Goal: Task Accomplishment & Management: Use online tool/utility

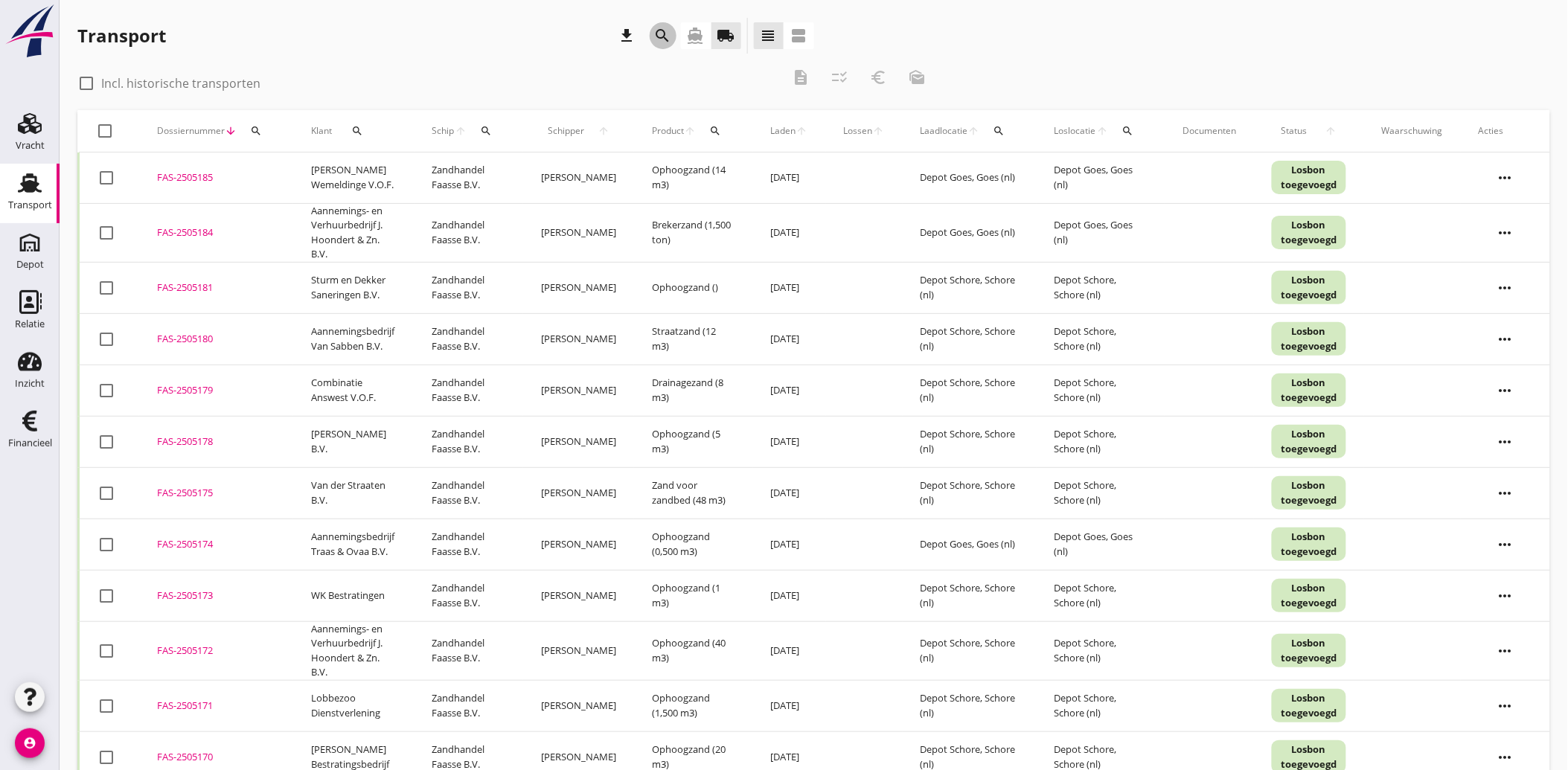
click at [664, 31] on icon "search" at bounding box center [664, 36] width 18 height 18
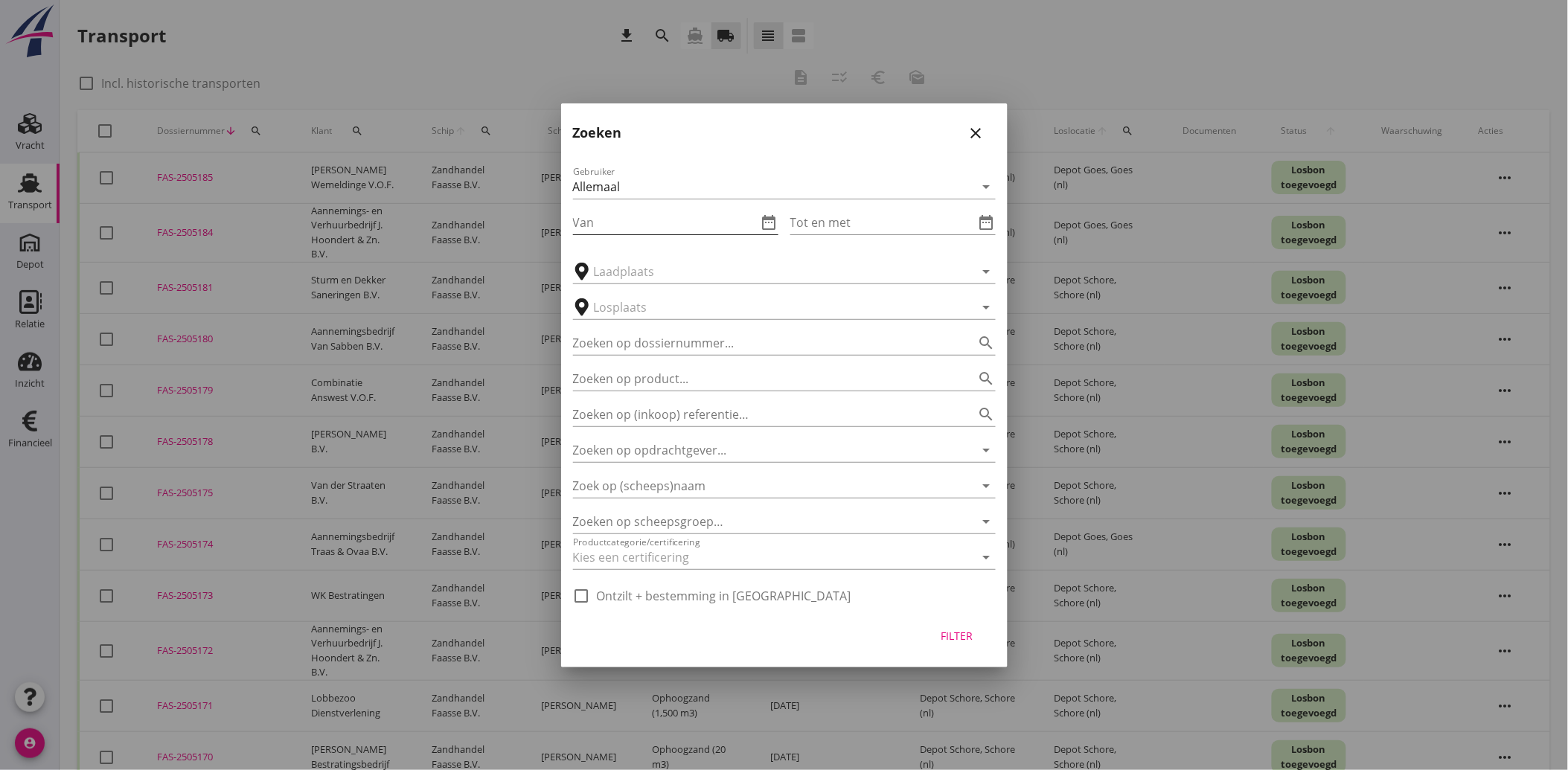
click at [623, 224] on input "Van" at bounding box center [666, 223] width 185 height 24
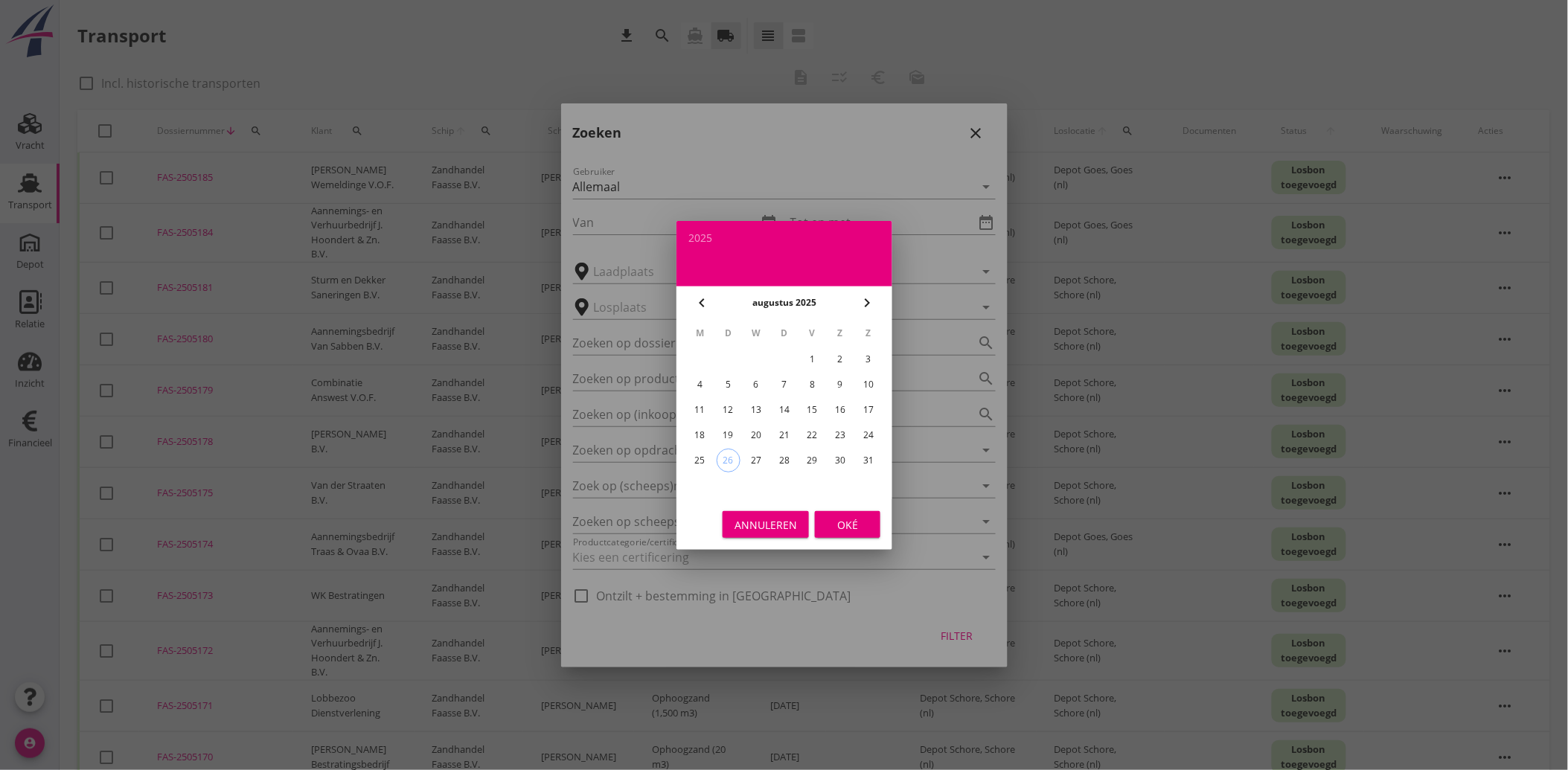
click at [807, 356] on div "1" at bounding box center [812, 359] width 24 height 24
type input "[DATE]"
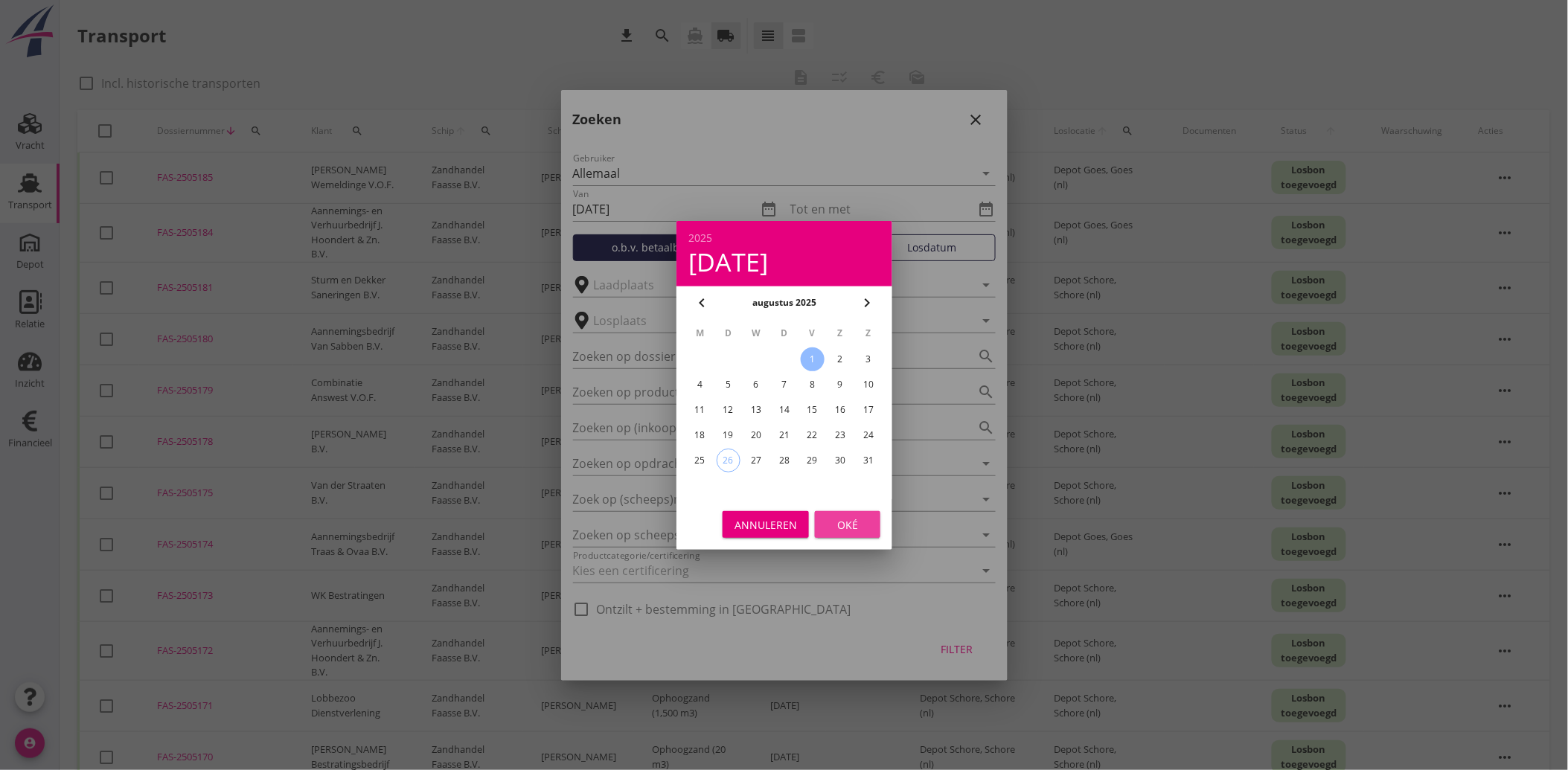
click at [838, 516] on div "Oké" at bounding box center [848, 524] width 42 height 16
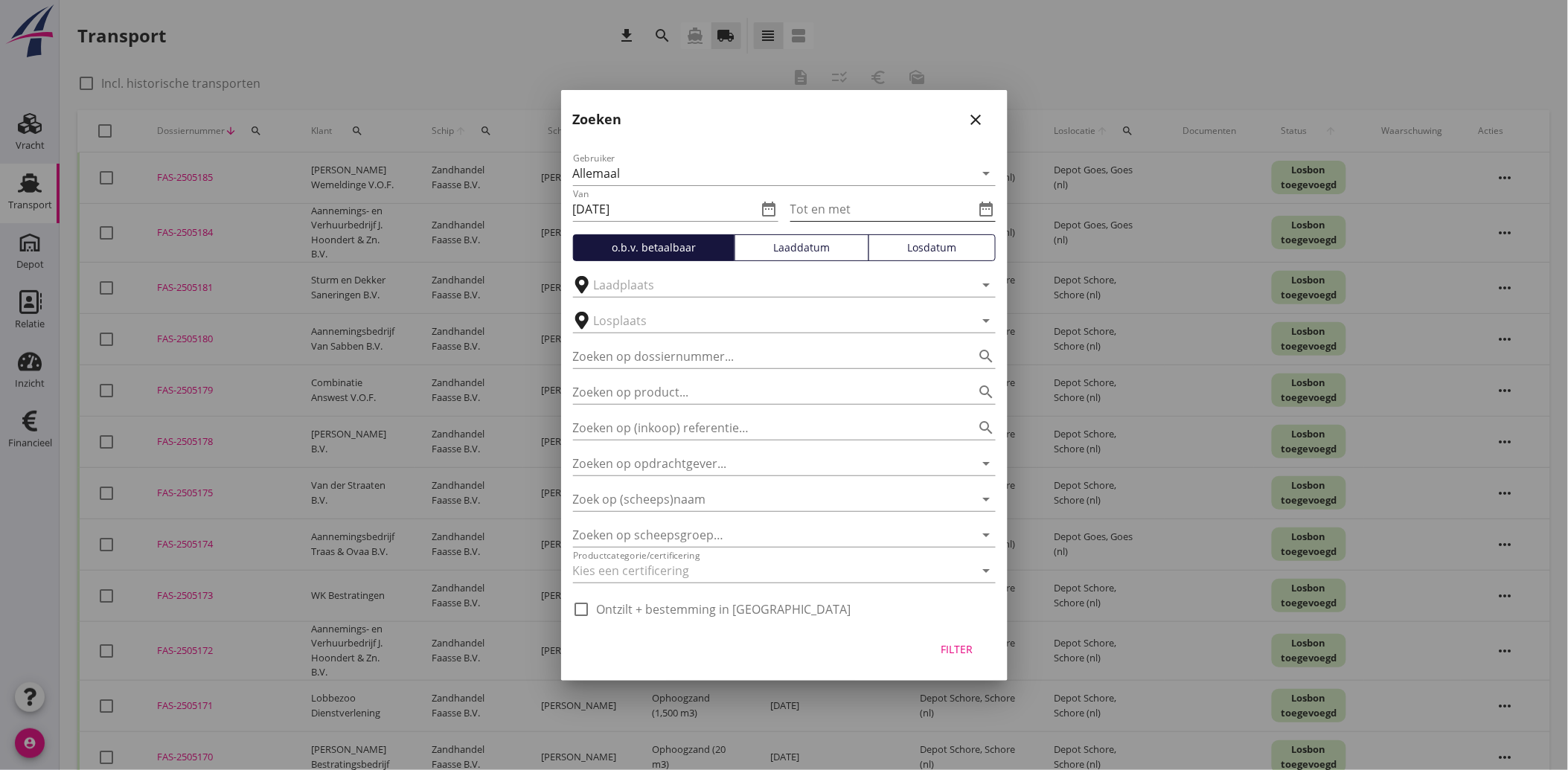
click at [990, 205] on icon "date_range" at bounding box center [987, 209] width 18 height 18
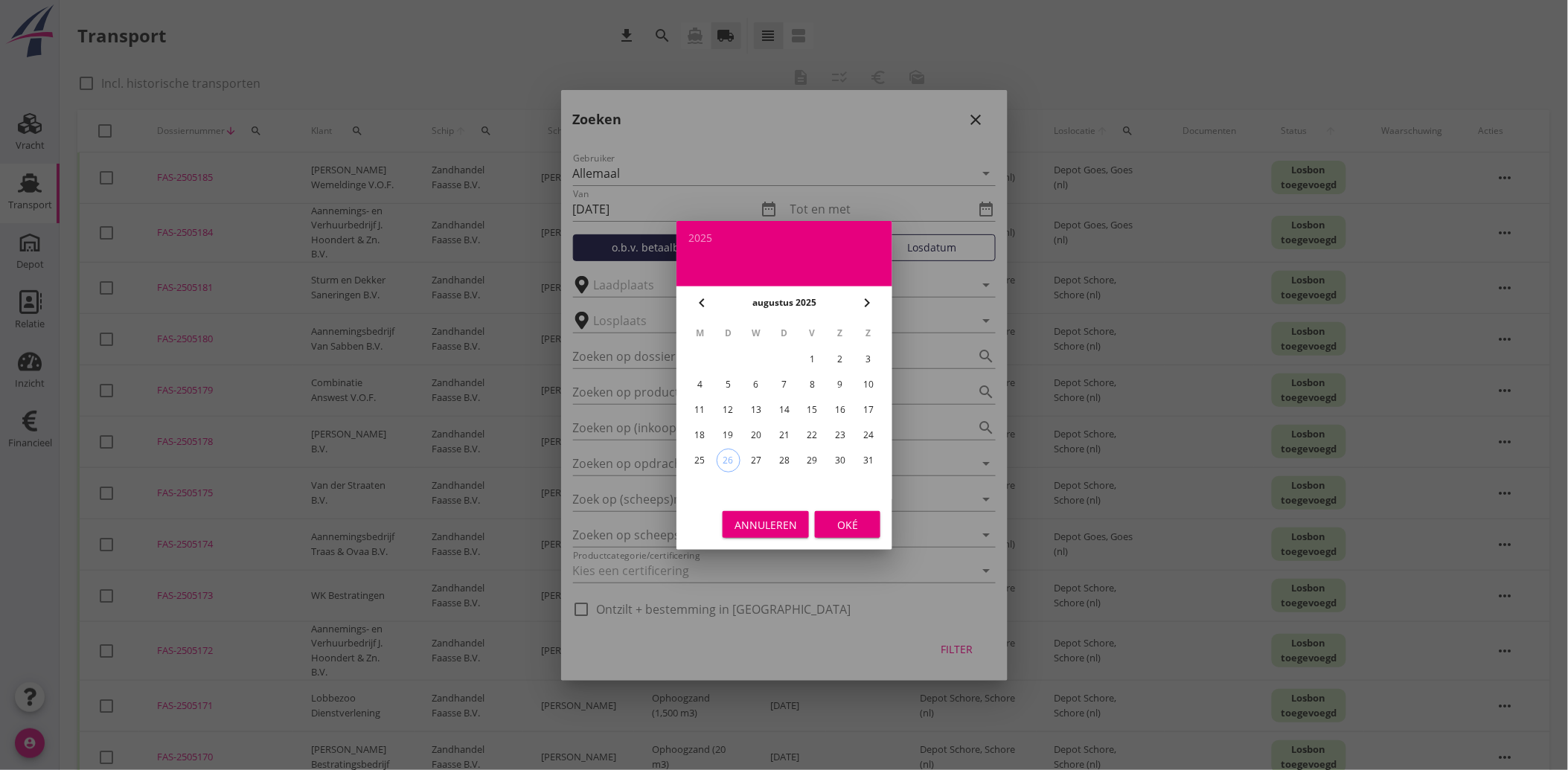
click at [809, 424] on div "22" at bounding box center [812, 436] width 24 height 24
type input "[DATE]"
click at [835, 518] on div "Oké" at bounding box center [848, 524] width 42 height 16
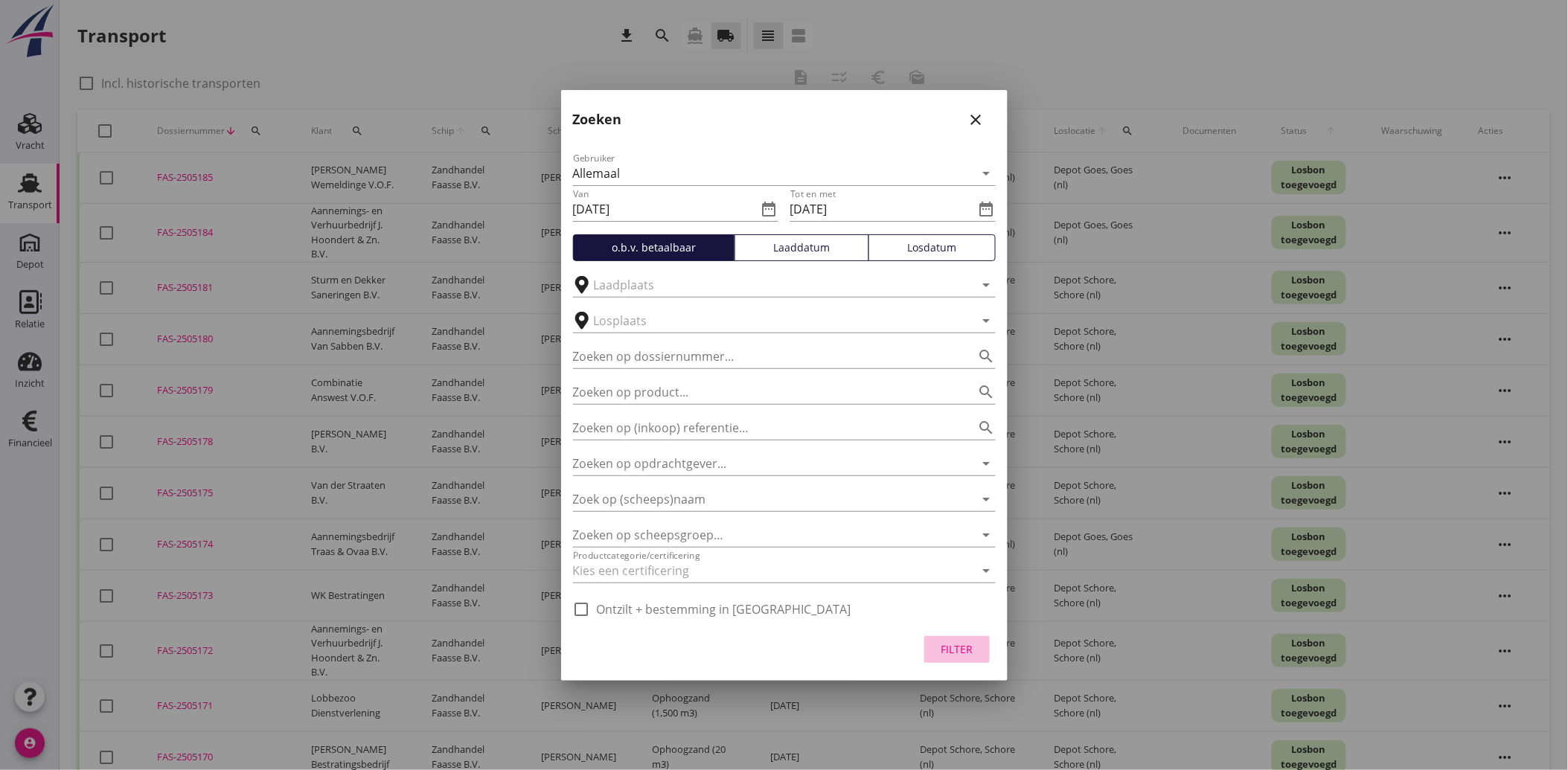
click at [960, 637] on button "Filter" at bounding box center [957, 650] width 66 height 27
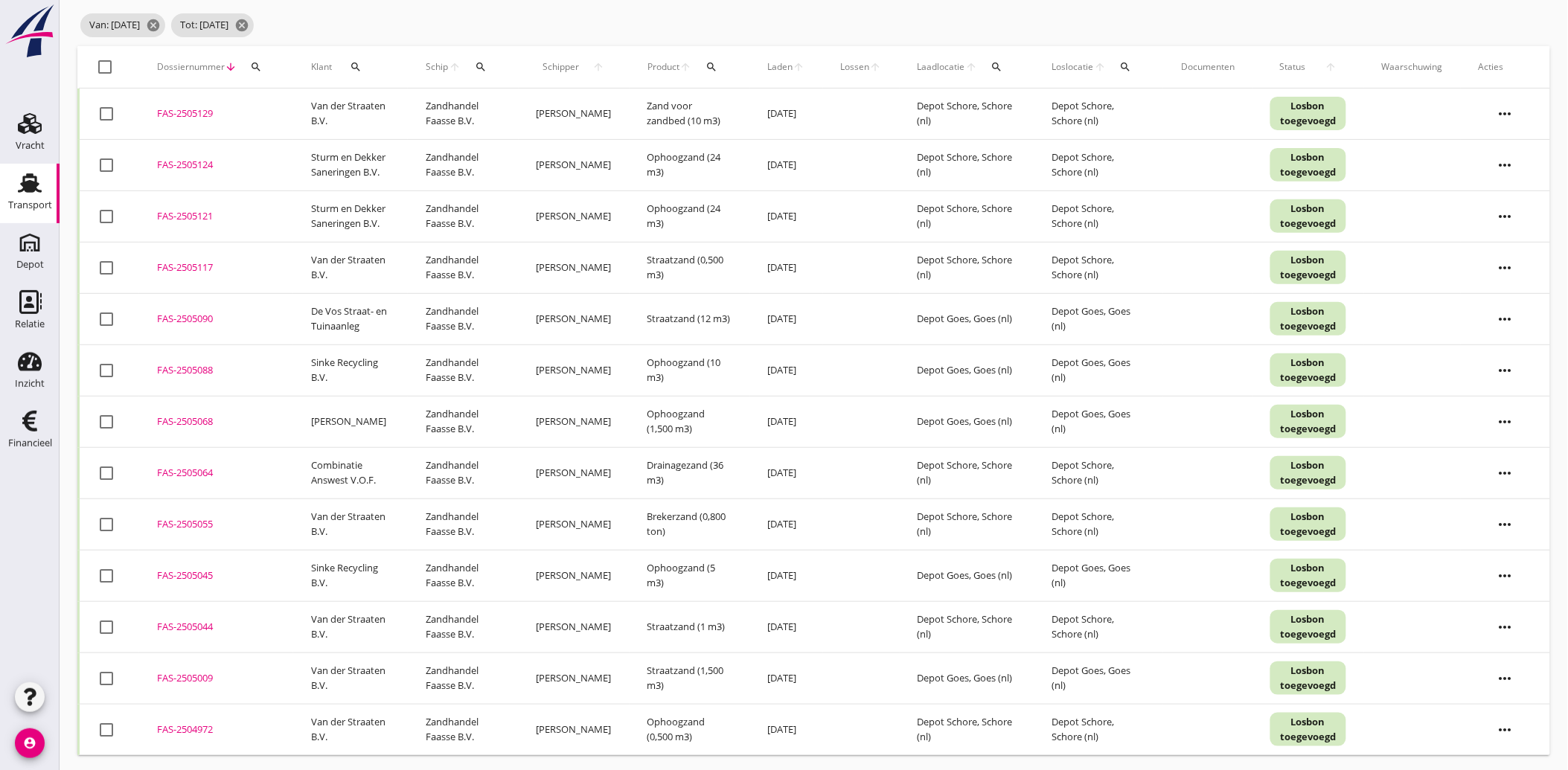
scroll to position [96, 0]
drag, startPoint x: 181, startPoint y: 317, endPoint x: 161, endPoint y: 320, distance: 20.2
click at [161, 320] on div "FAS-2505090" at bounding box center [216, 315] width 118 height 15
click at [185, 314] on div "FAS-2505090" at bounding box center [216, 315] width 118 height 15
drag, startPoint x: 16, startPoint y: 421, endPoint x: 231, endPoint y: 503, distance: 230.1
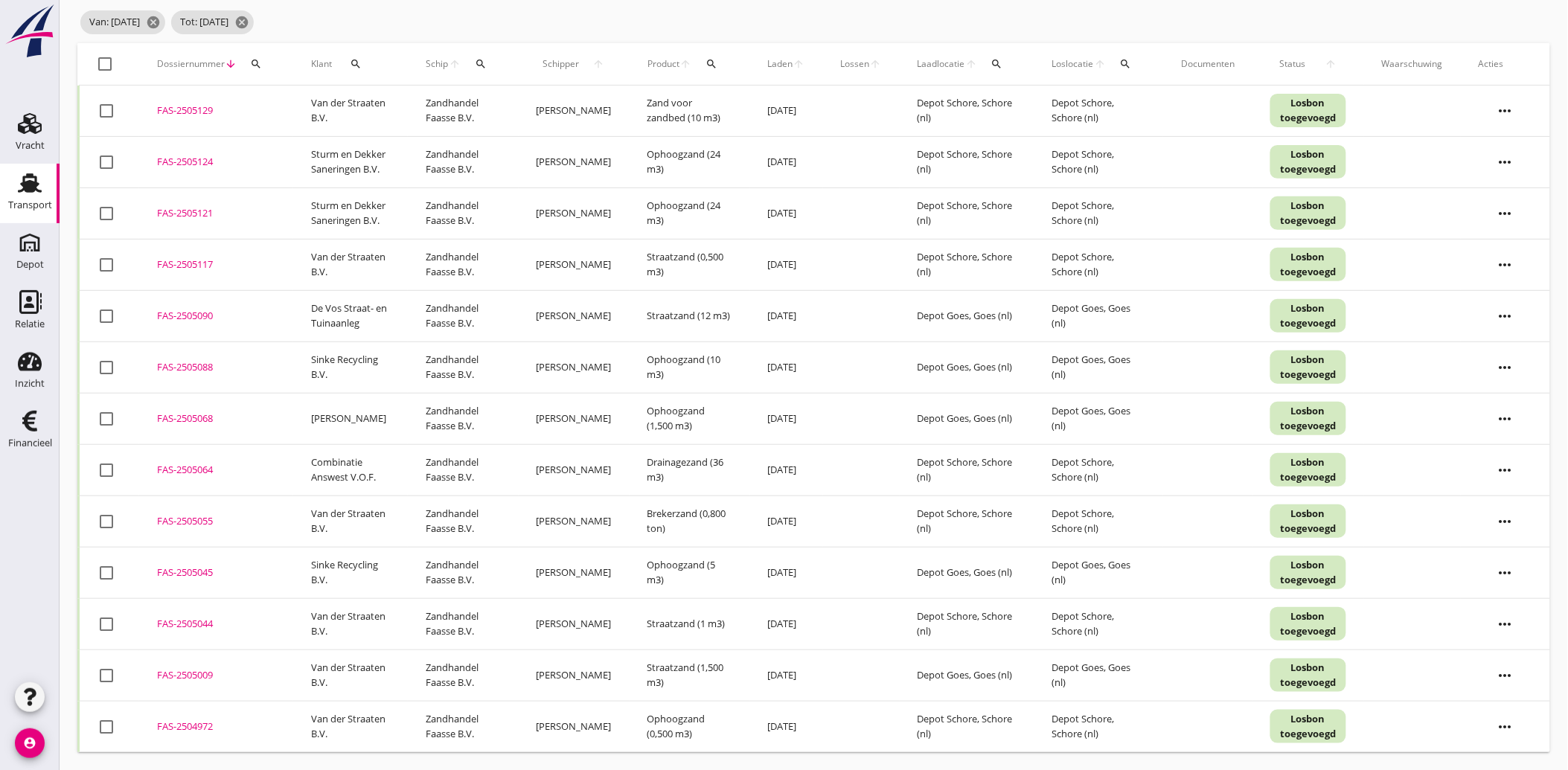
click at [16, 421] on div "Financieel" at bounding box center [30, 421] width 36 height 24
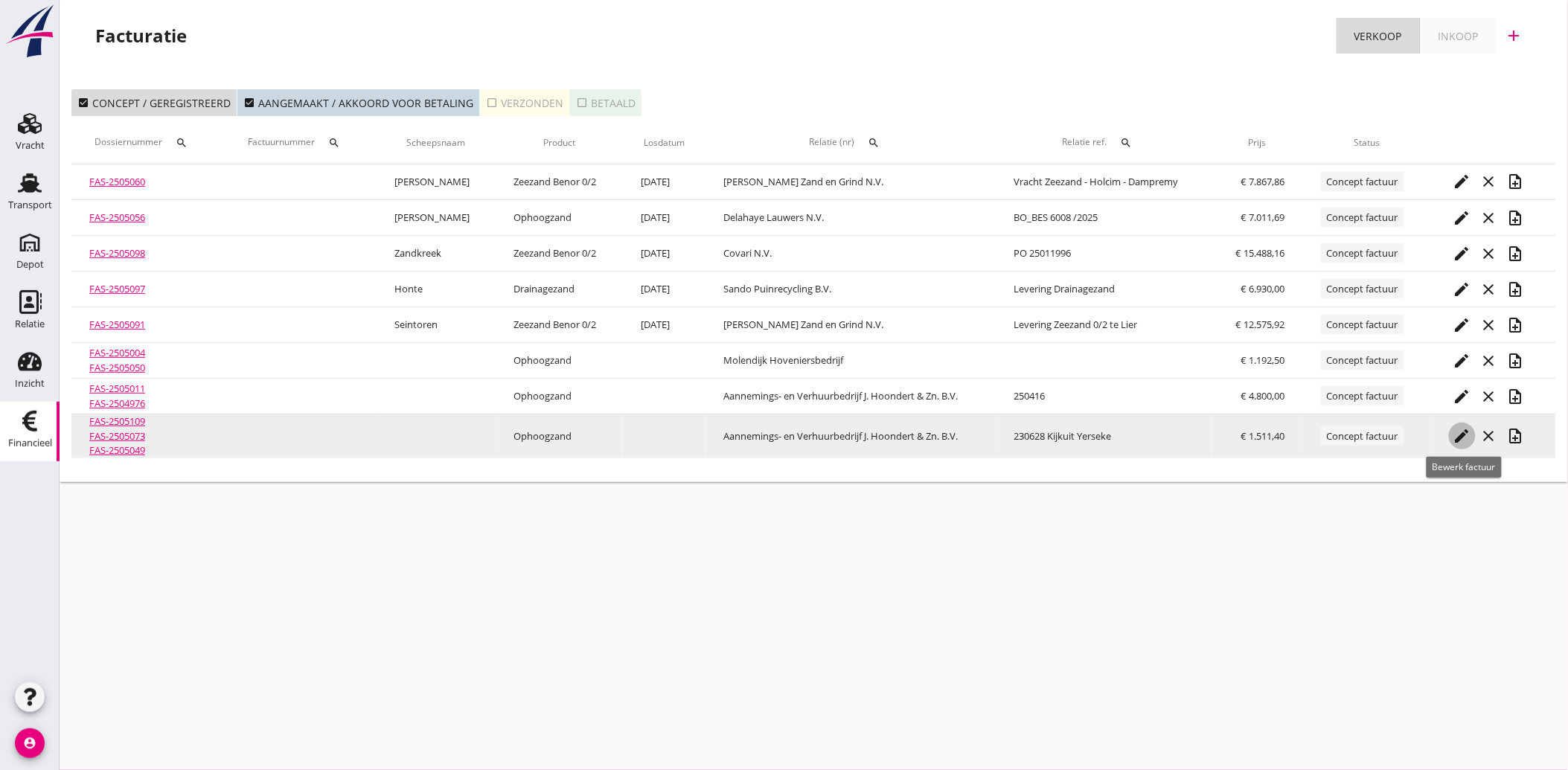
click at [1461, 433] on icon "edit" at bounding box center [1463, 436] width 18 height 18
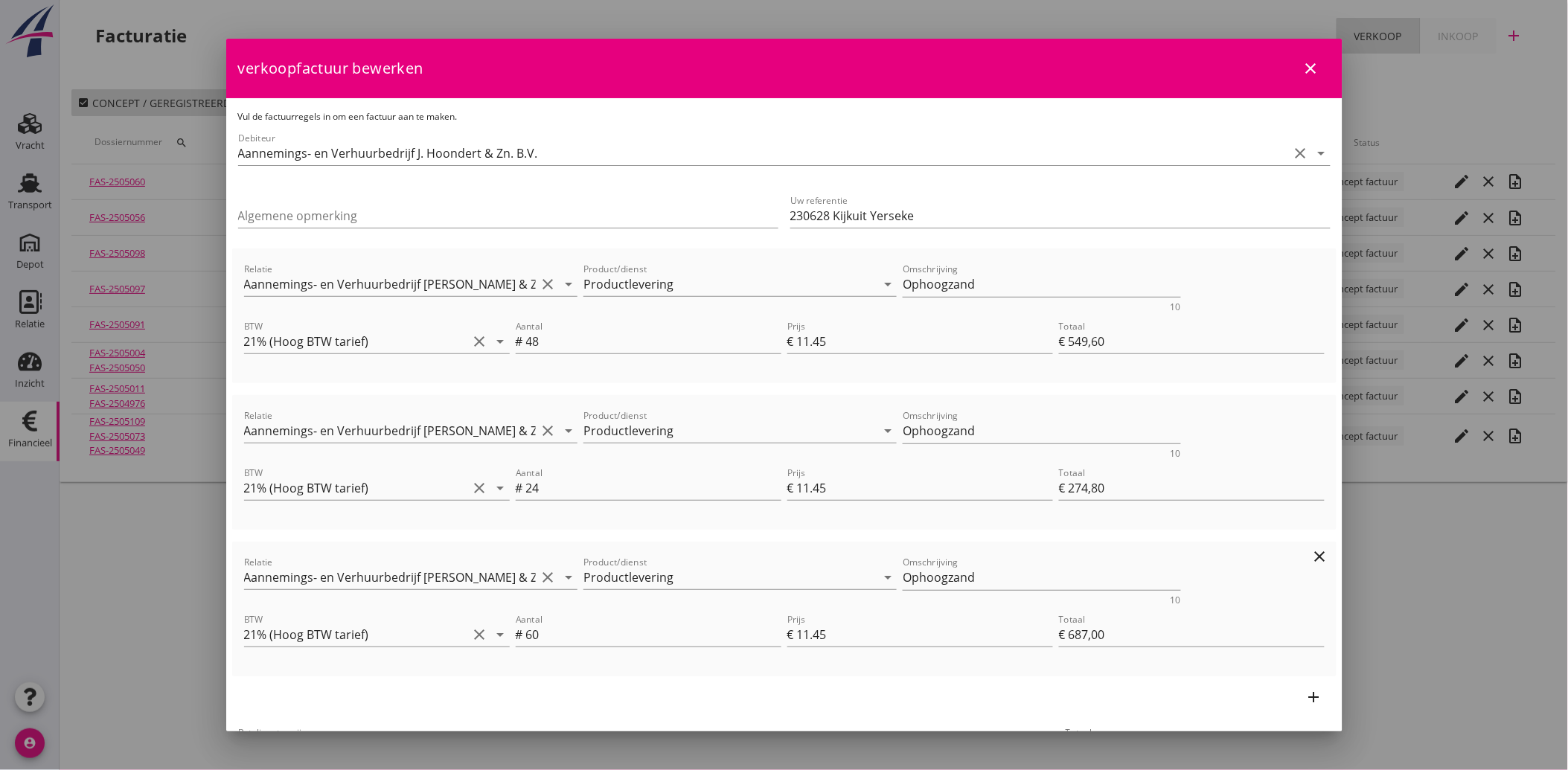
scroll to position [124, 0]
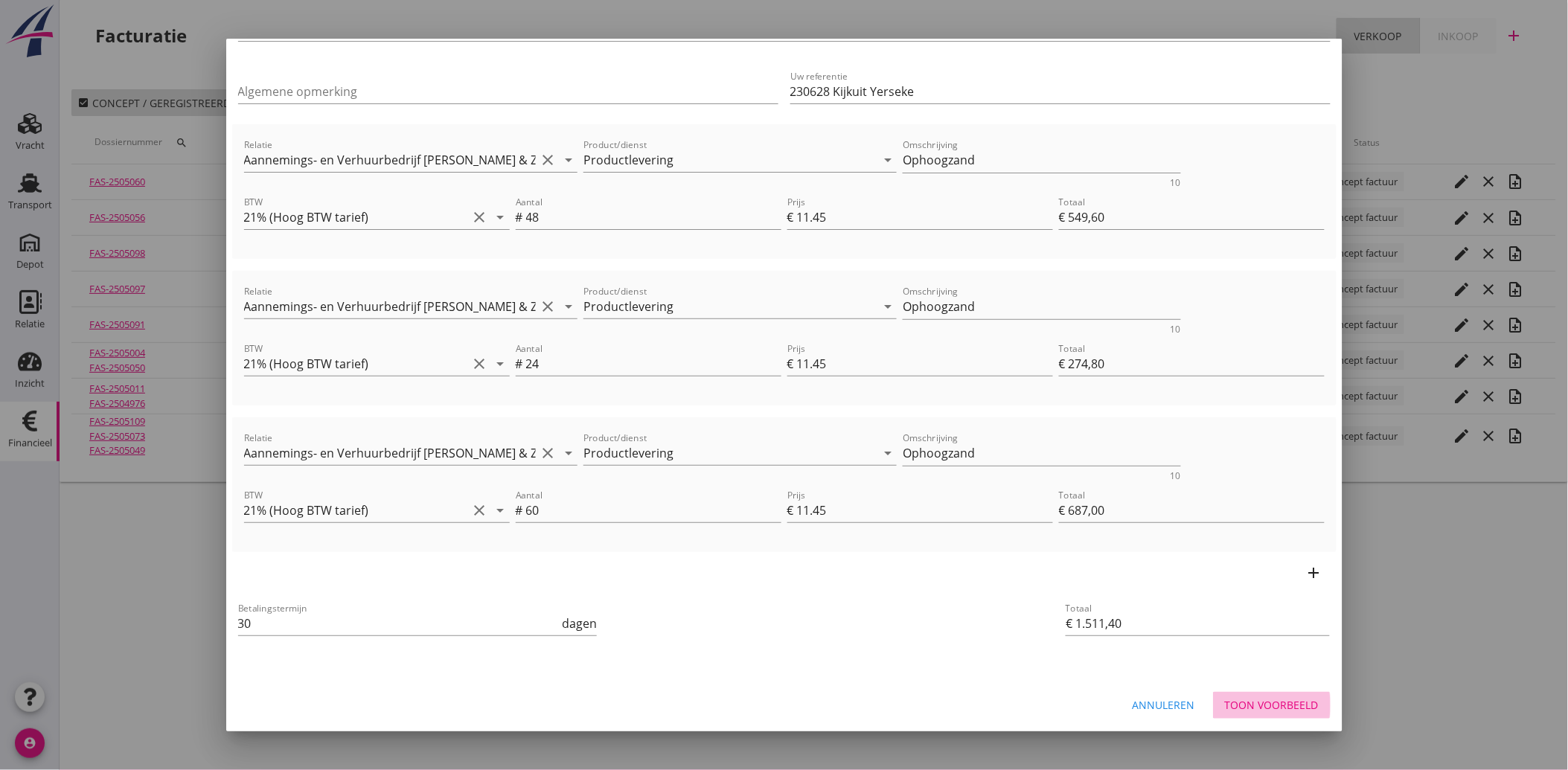
click at [1251, 697] on div "Toon voorbeeld" at bounding box center [1272, 705] width 94 height 16
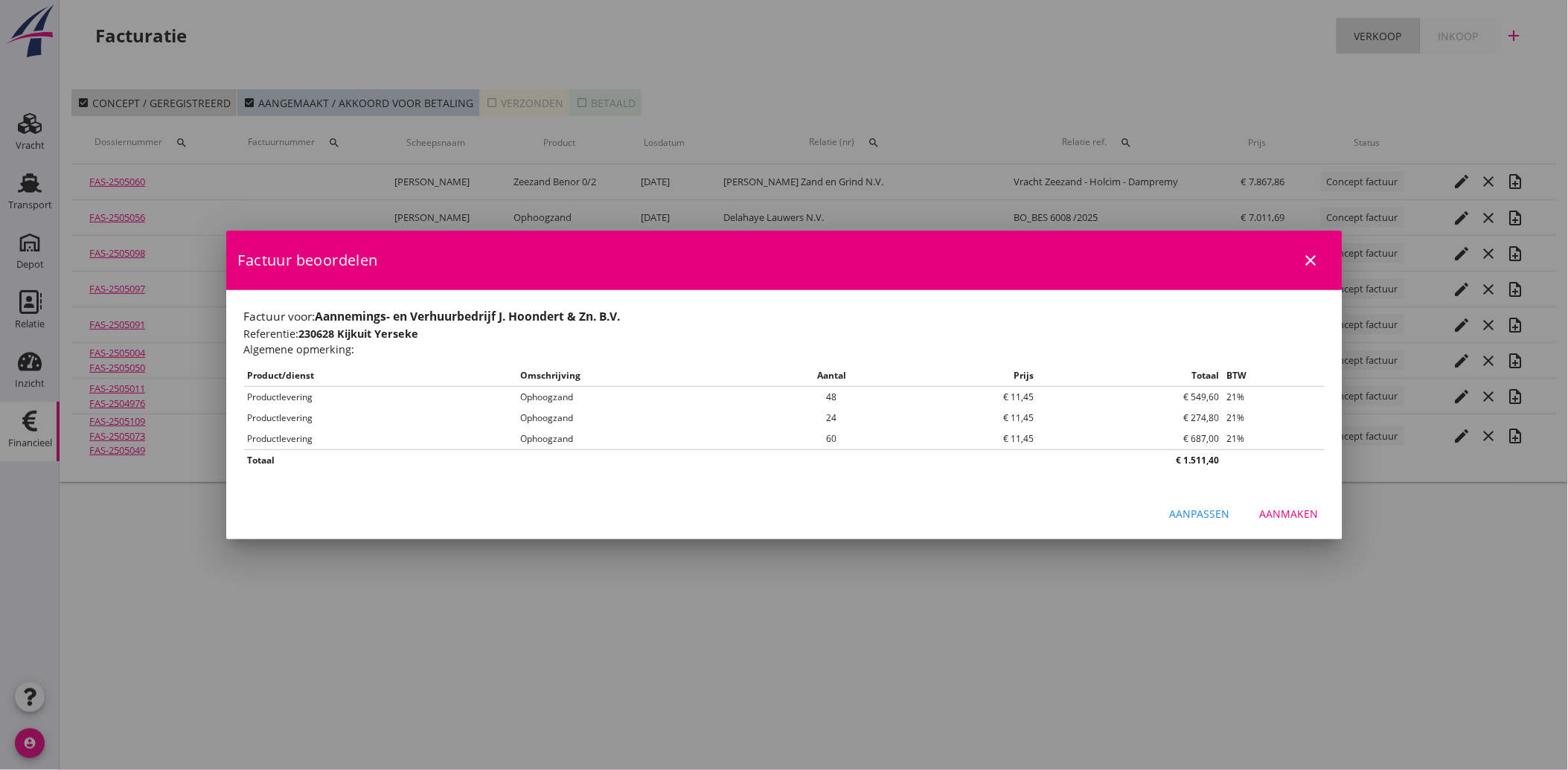
scroll to position [0, 0]
click at [1304, 512] on div "Aanmaken" at bounding box center [1288, 514] width 59 height 16
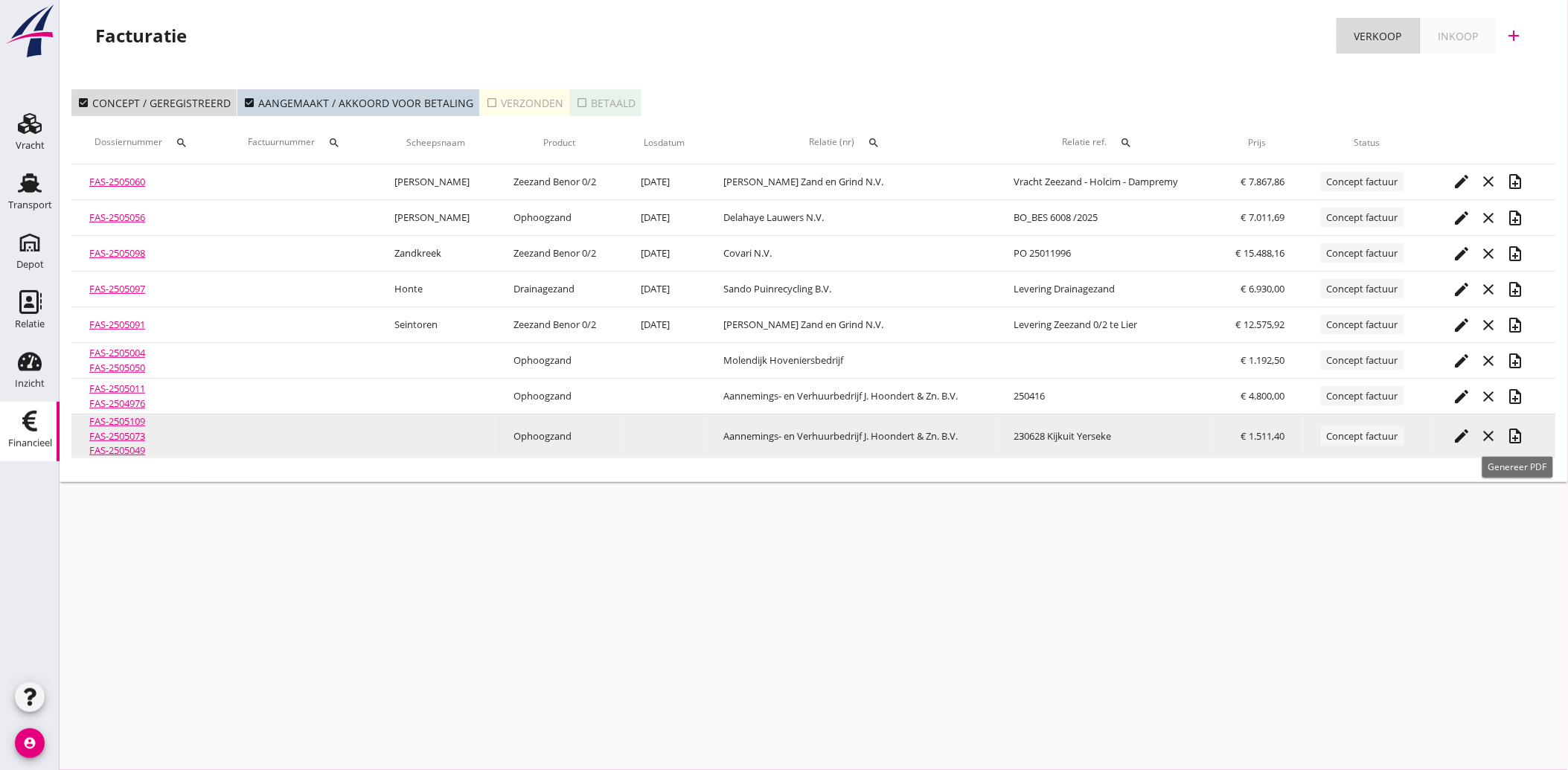
click at [1514, 428] on icon "note_add" at bounding box center [1516, 436] width 18 height 18
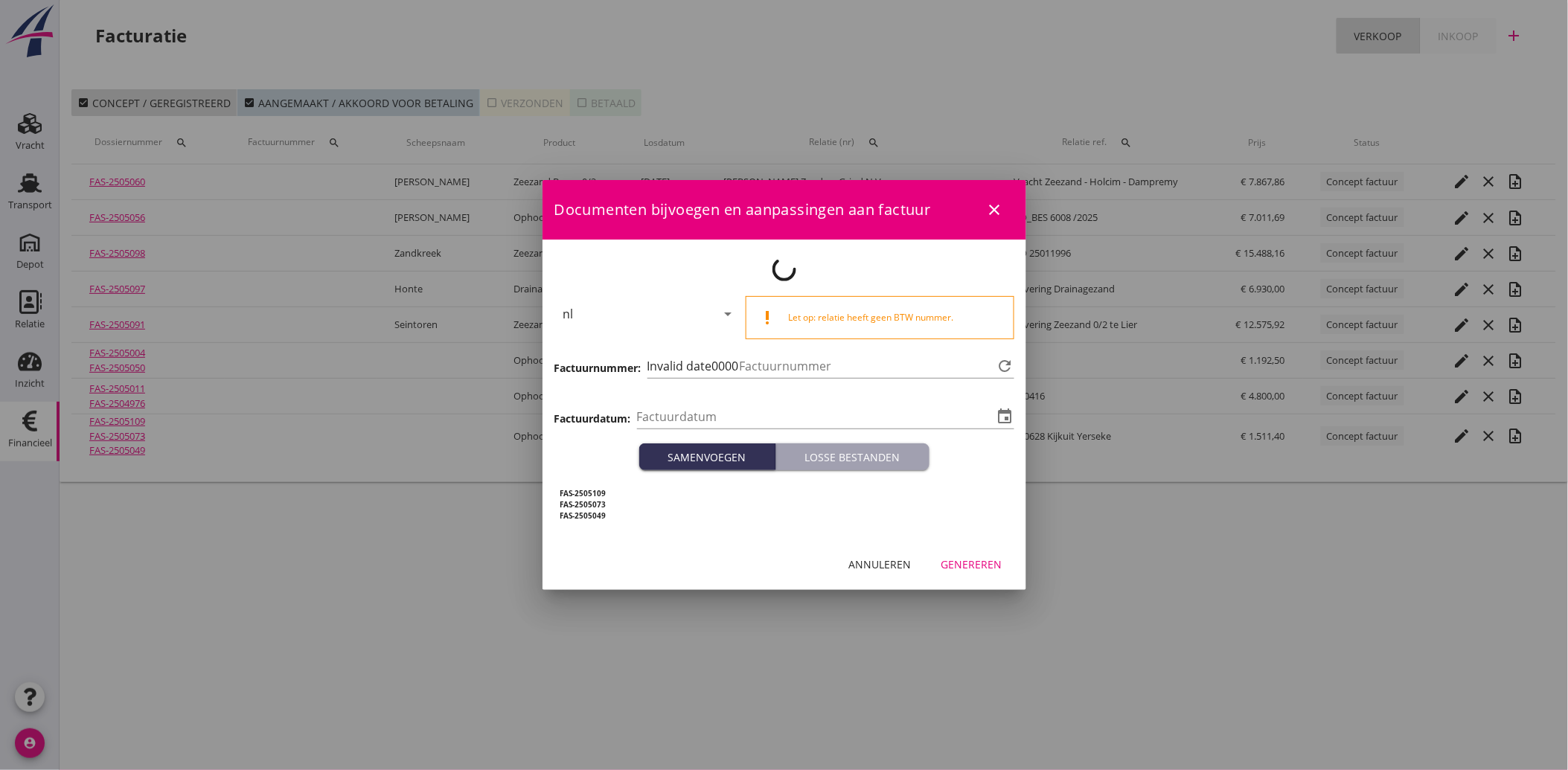
type input "[DATE]"
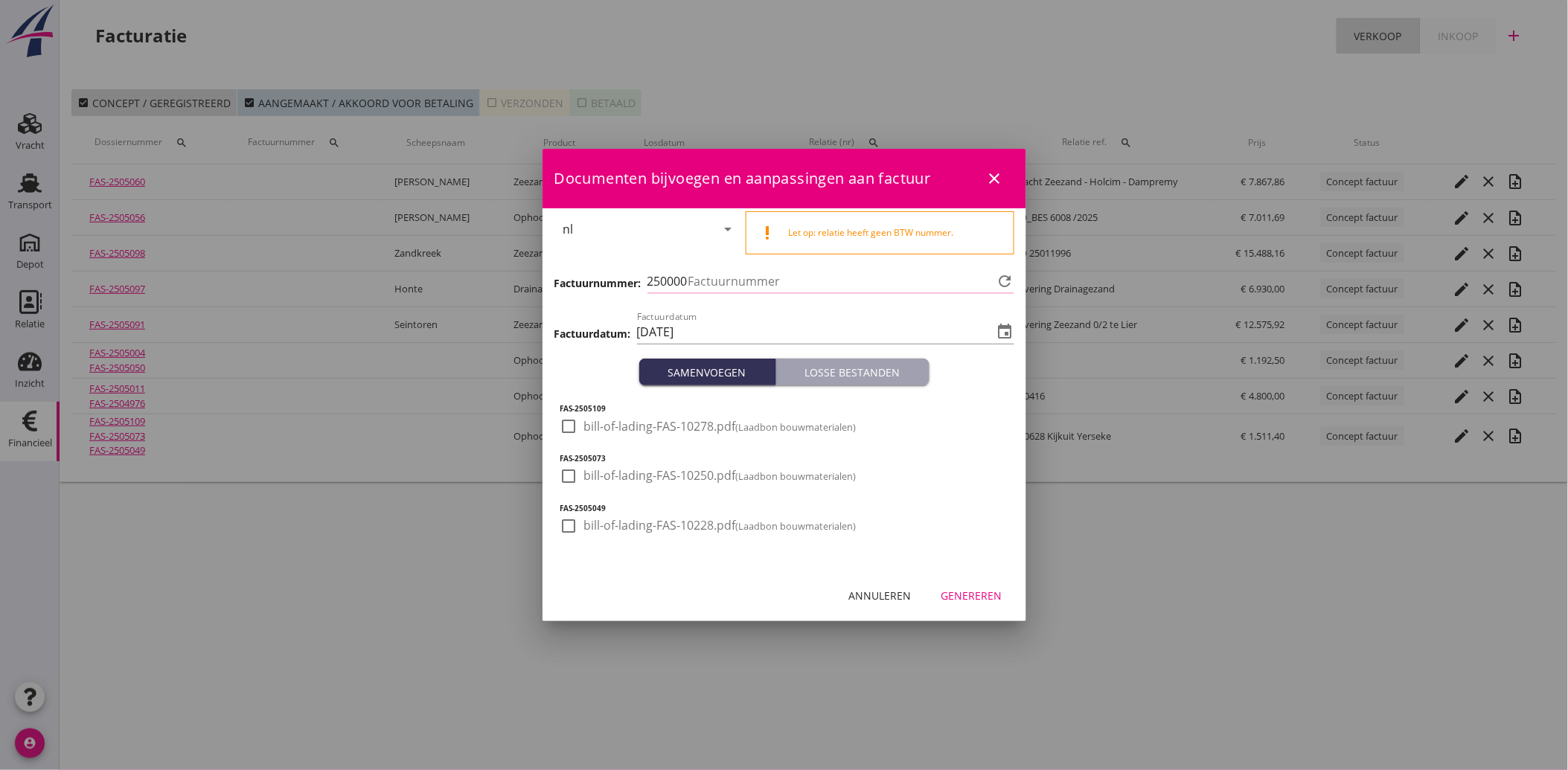
type input "3621"
click at [574, 436] on div at bounding box center [569, 426] width 25 height 25
checkbox input "true"
click at [582, 480] on div "check_box_outline_blank bill-of-lading-FAS-10250.pdf (Laadbon bouwmaterialen)" at bounding box center [708, 477] width 296 height 18
click at [566, 469] on div at bounding box center [569, 476] width 25 height 25
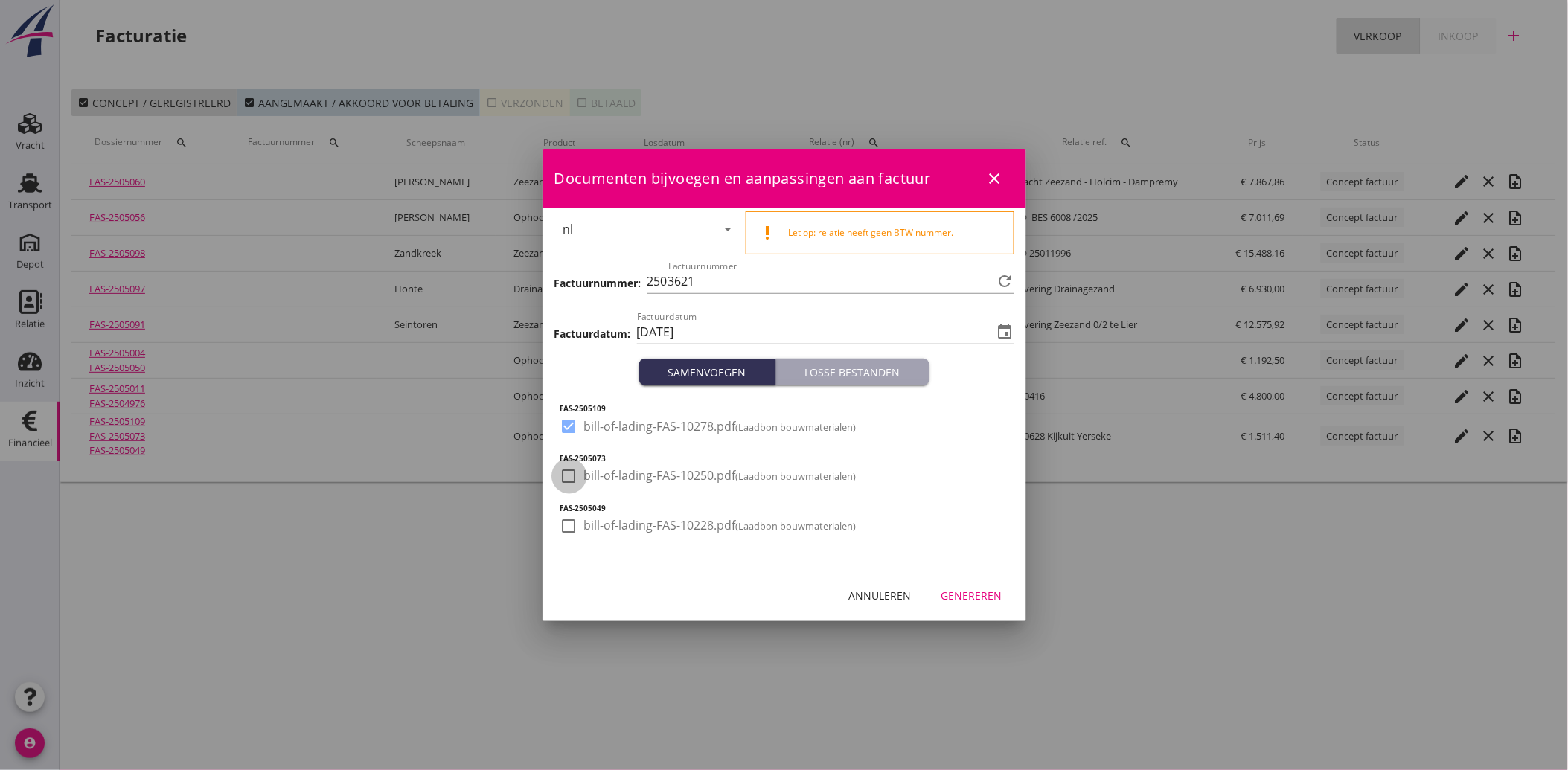
checkbox input "true"
click at [563, 524] on div at bounding box center [569, 525] width 25 height 25
checkbox input "true"
click at [981, 594] on div "Genereren" at bounding box center [971, 596] width 61 height 16
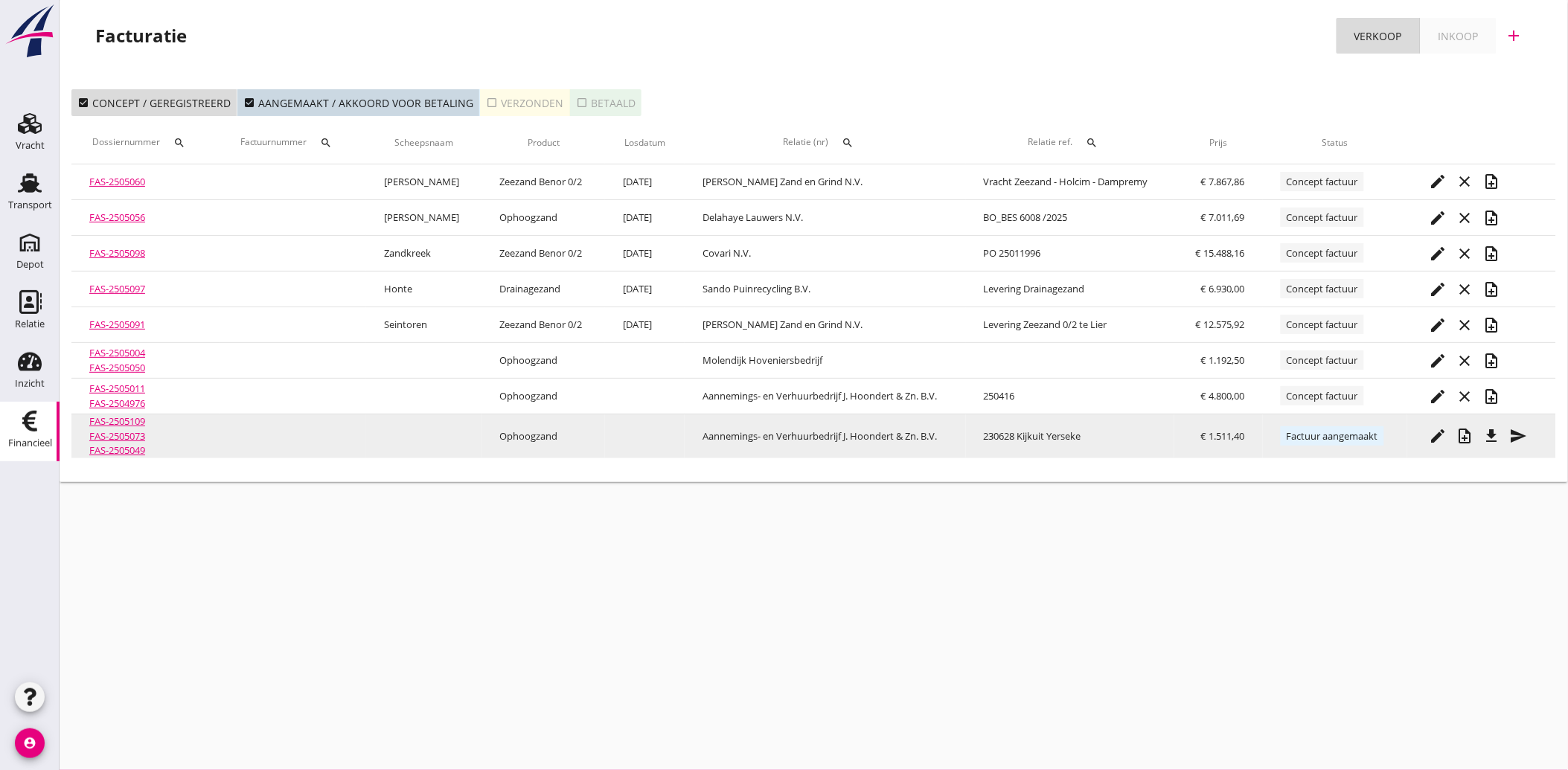
click at [1493, 428] on icon "file_download" at bounding box center [1492, 436] width 18 height 18
click at [1524, 437] on icon "send" at bounding box center [1519, 436] width 18 height 18
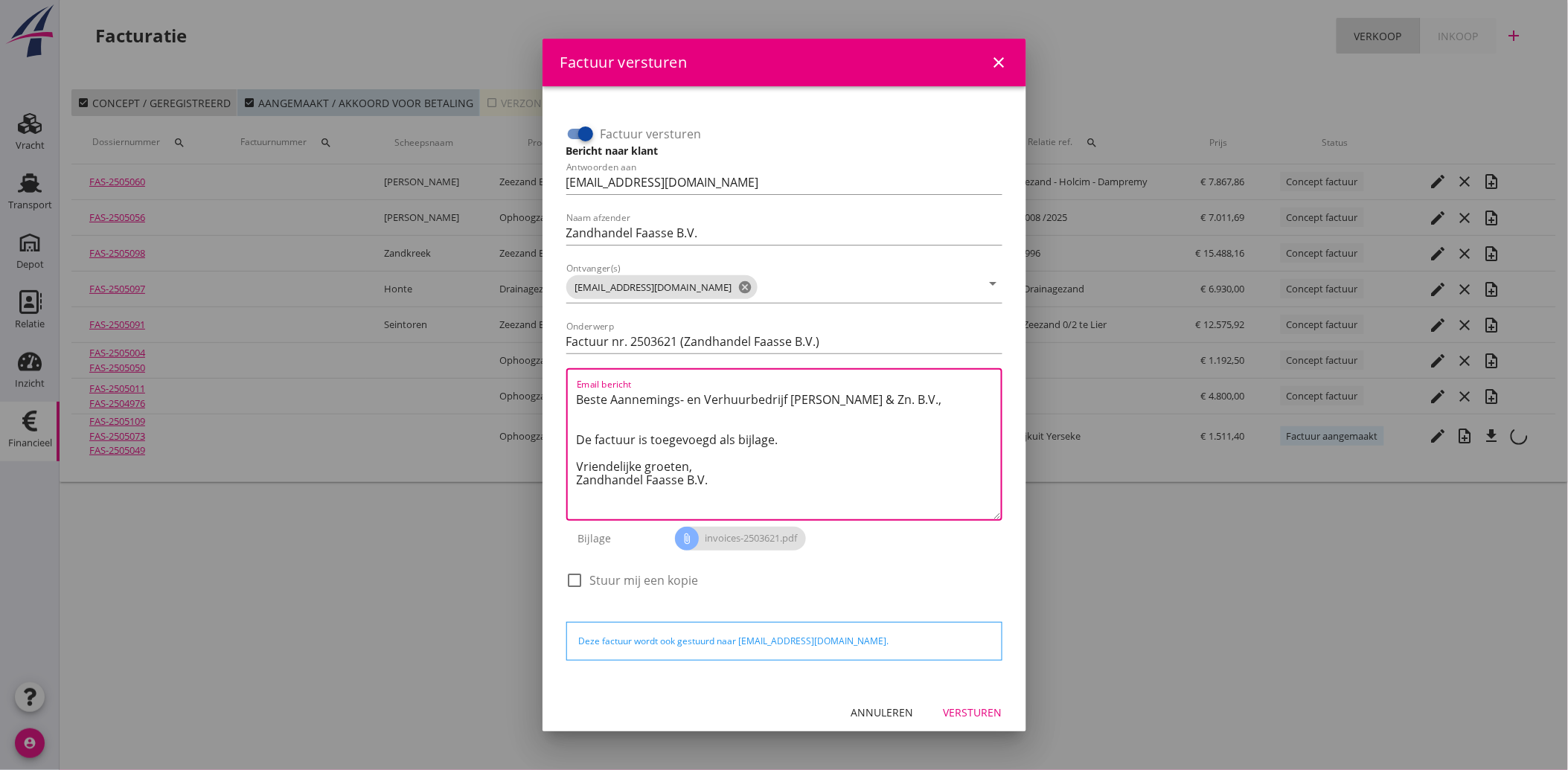
drag, startPoint x: 716, startPoint y: 481, endPoint x: 574, endPoint y: 396, distance: 165.5
click at [574, 396] on div "Email bericht Beste Aannemings- en Verhuurbedrijf [PERSON_NAME] & Zn. B.V., De …" at bounding box center [784, 444] width 436 height 152
paste textarea "Geachte heer/mevrouw, Hierbij zenden wij u onze factuur i.v.m. de door ons aan …"
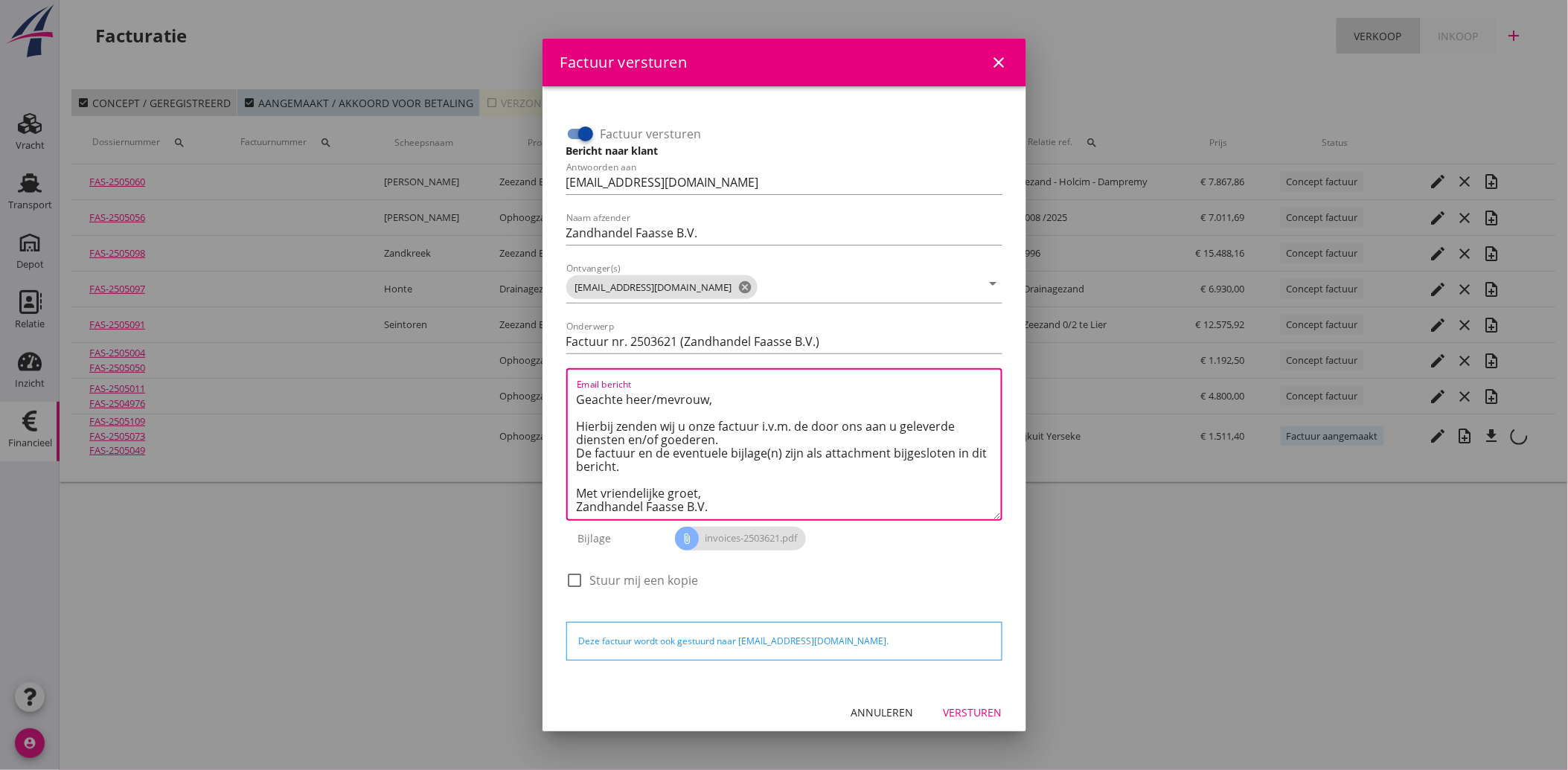
scroll to position [8, 0]
type textarea "Geachte heer/mevrouw, Hierbij zenden wij u onze factuur i.v.m. de door ons aan …"
click at [964, 709] on div "Versturen" at bounding box center [973, 712] width 59 height 16
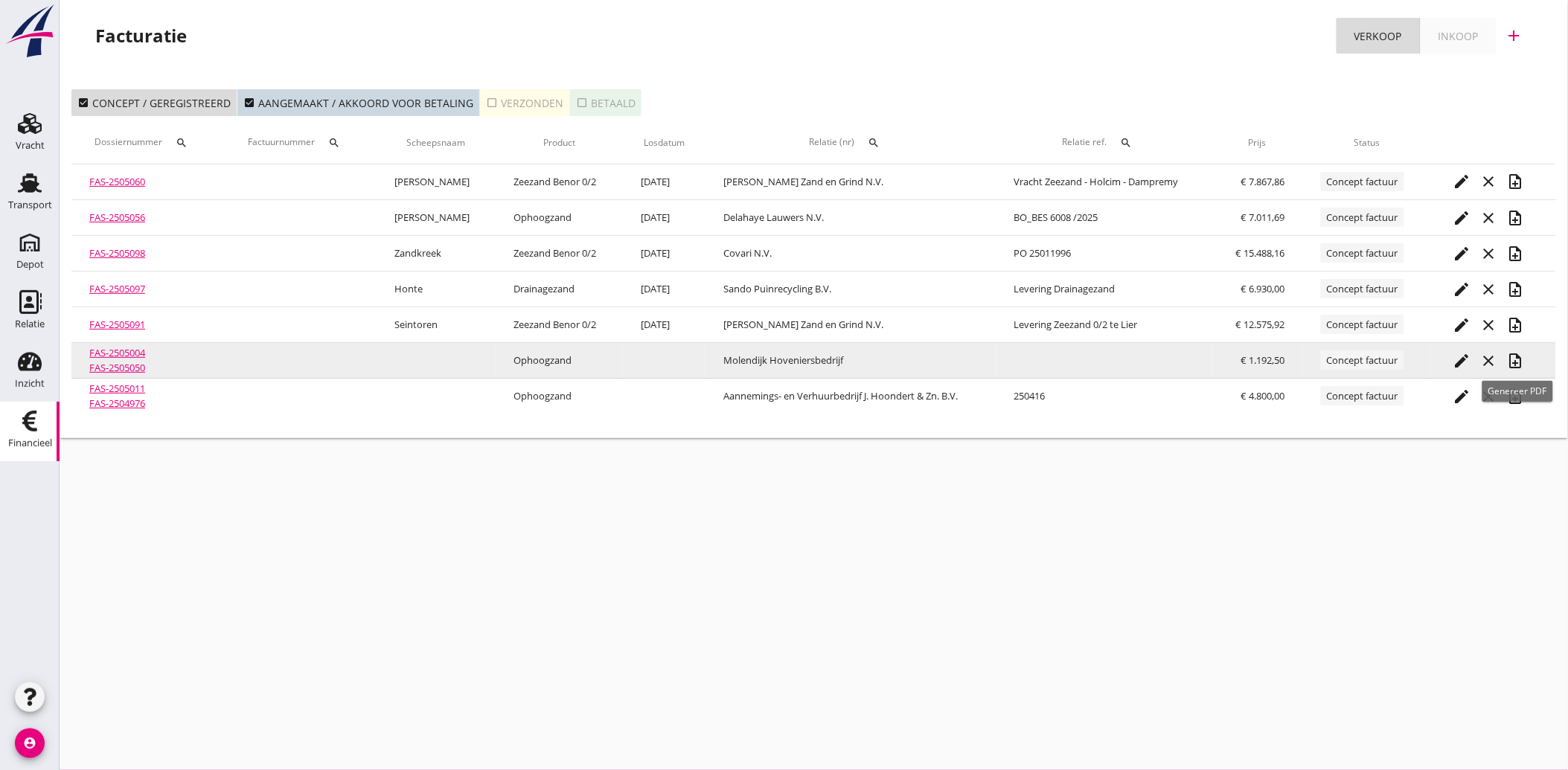
click at [1522, 354] on icon "note_add" at bounding box center [1516, 361] width 18 height 18
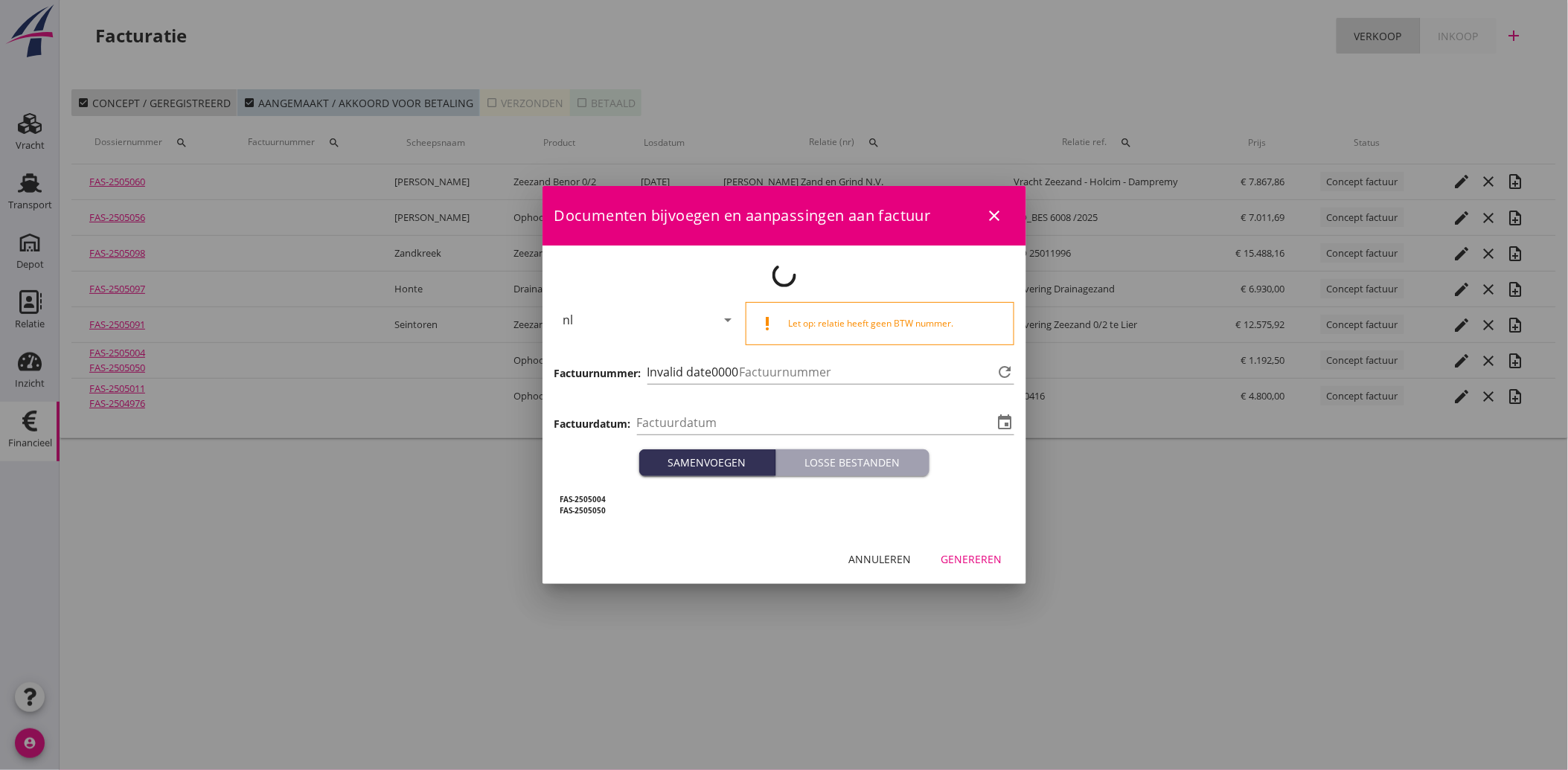
type input "[DATE]"
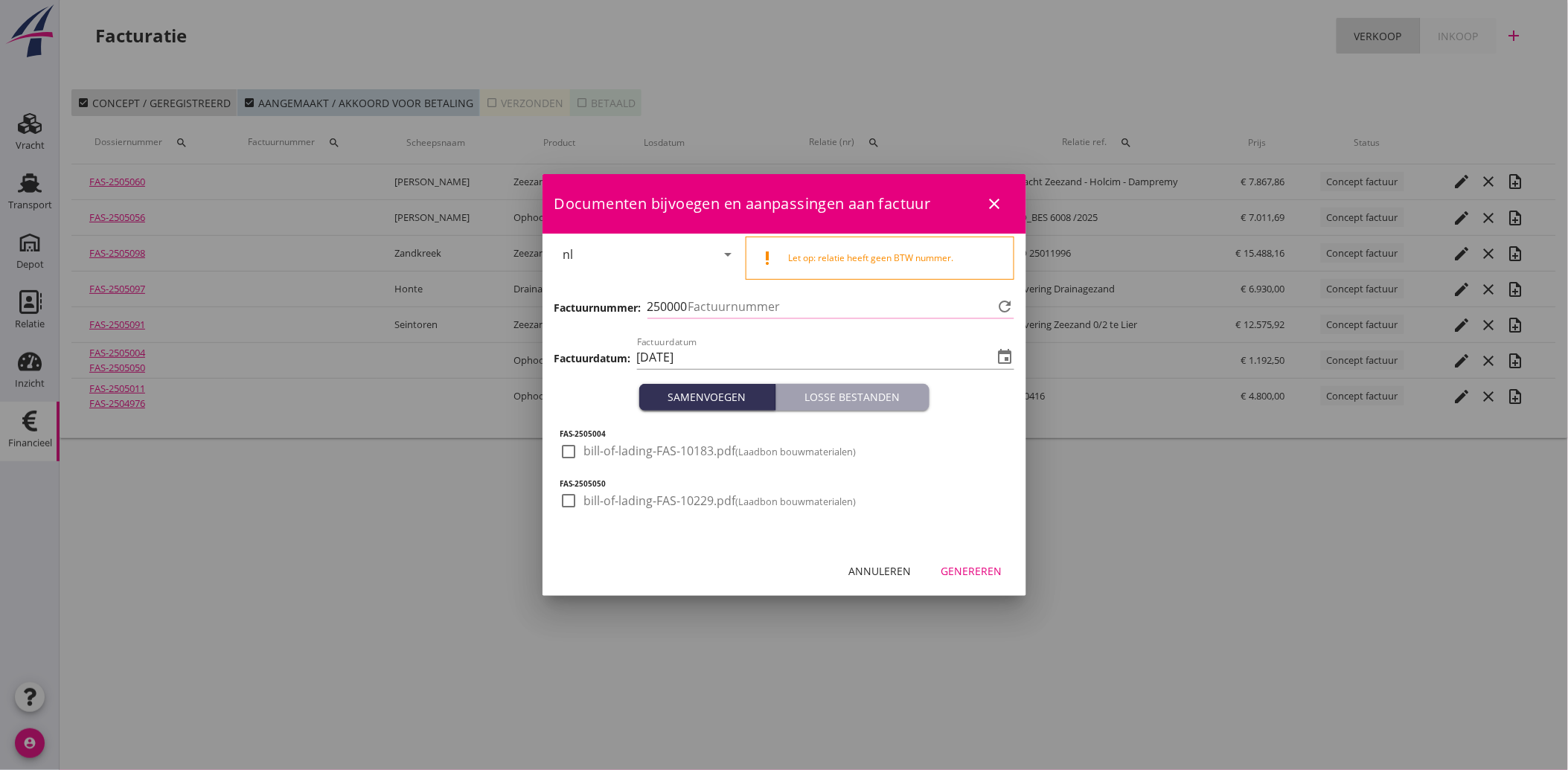
type input "3622"
click at [575, 450] on div at bounding box center [569, 451] width 25 height 25
checkbox input "true"
drag, startPoint x: 570, startPoint y: 498, endPoint x: 669, endPoint y: 531, distance: 104.4
click at [570, 499] on div at bounding box center [569, 500] width 25 height 25
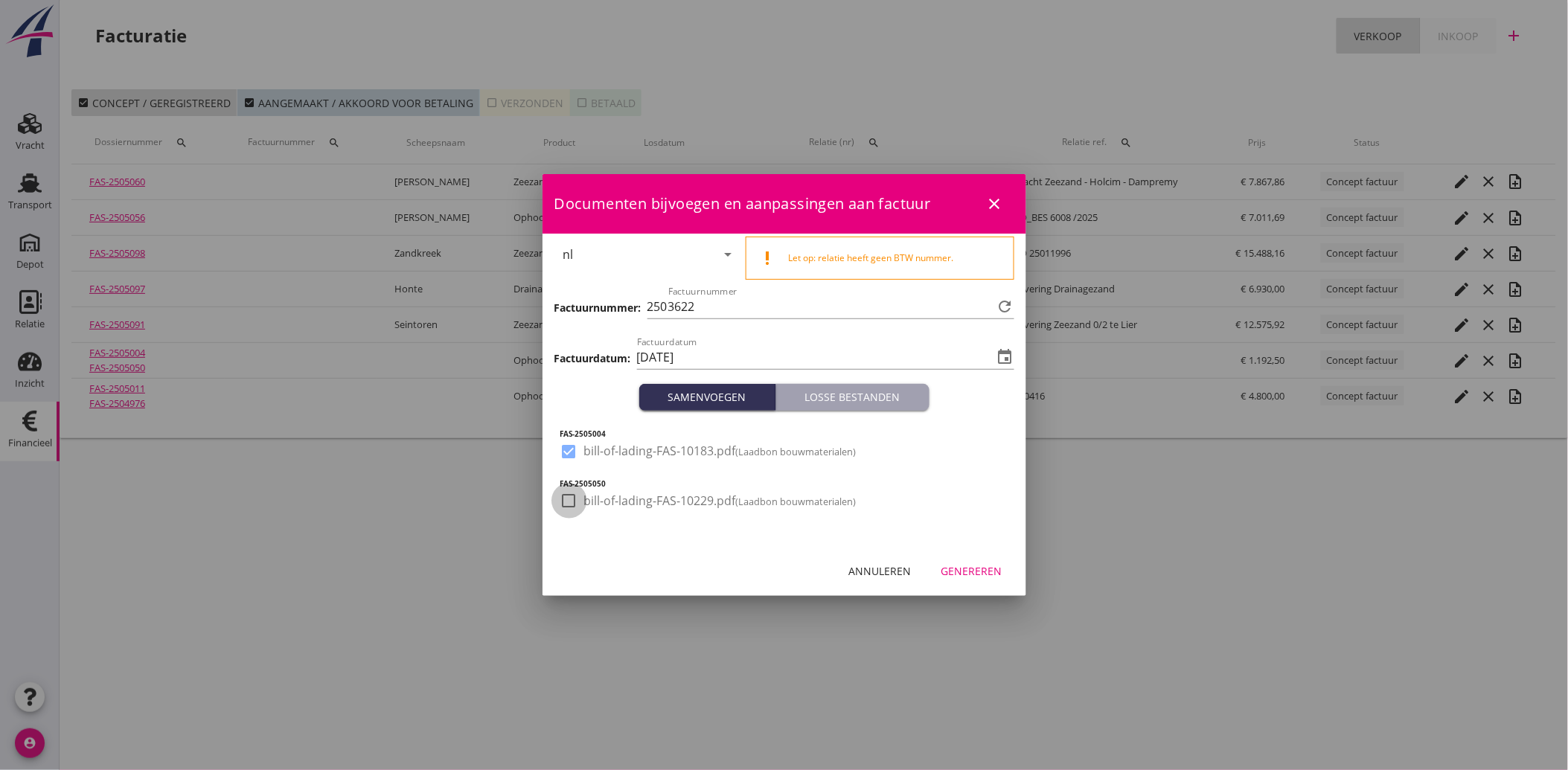
checkbox input "true"
click at [985, 569] on div "Genereren" at bounding box center [971, 571] width 61 height 16
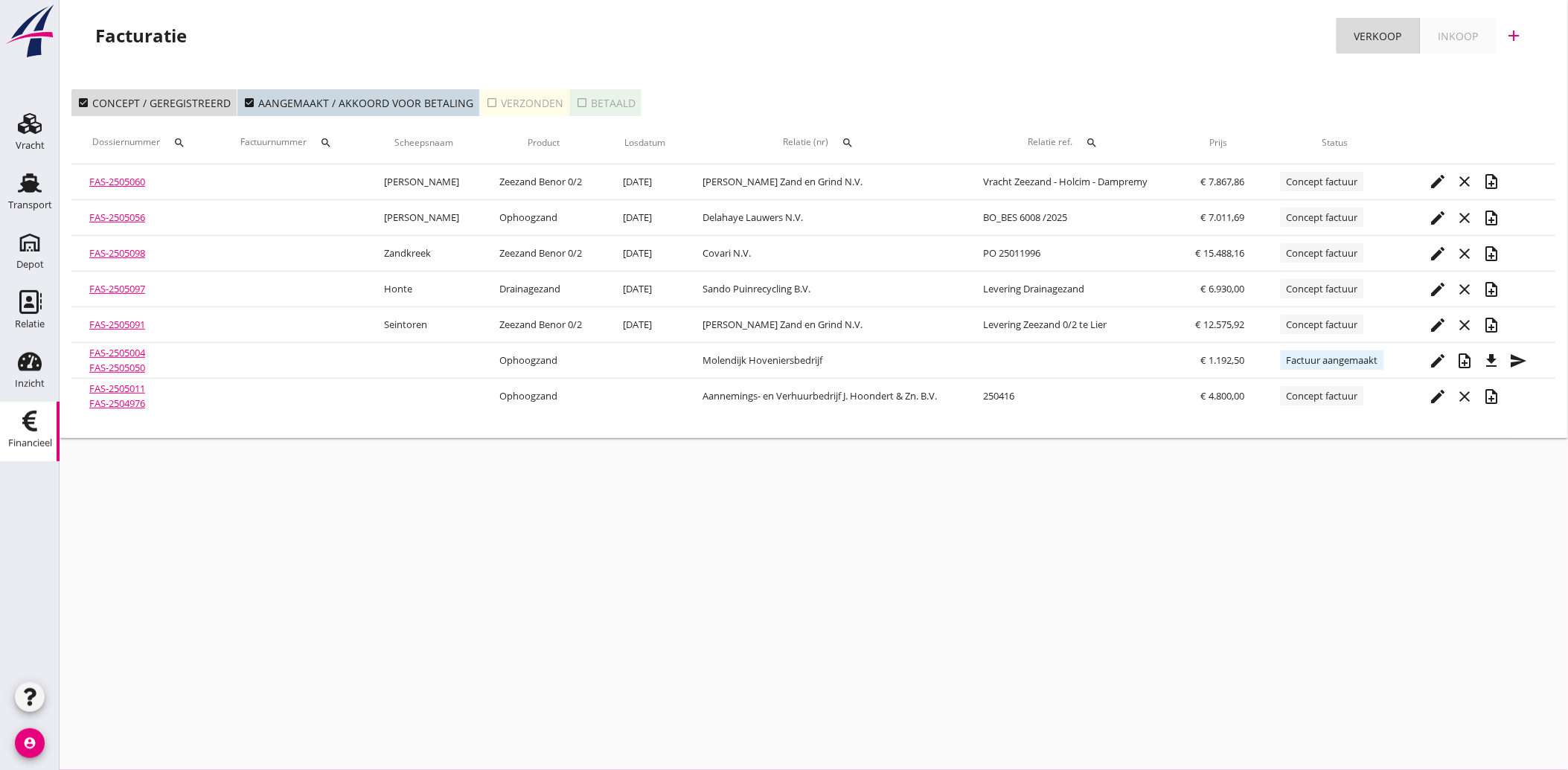
click at [852, 578] on div "cancel You are impersonating another user. Facturatie Verkoop Inkoop add check_…" at bounding box center [814, 385] width 1508 height 770
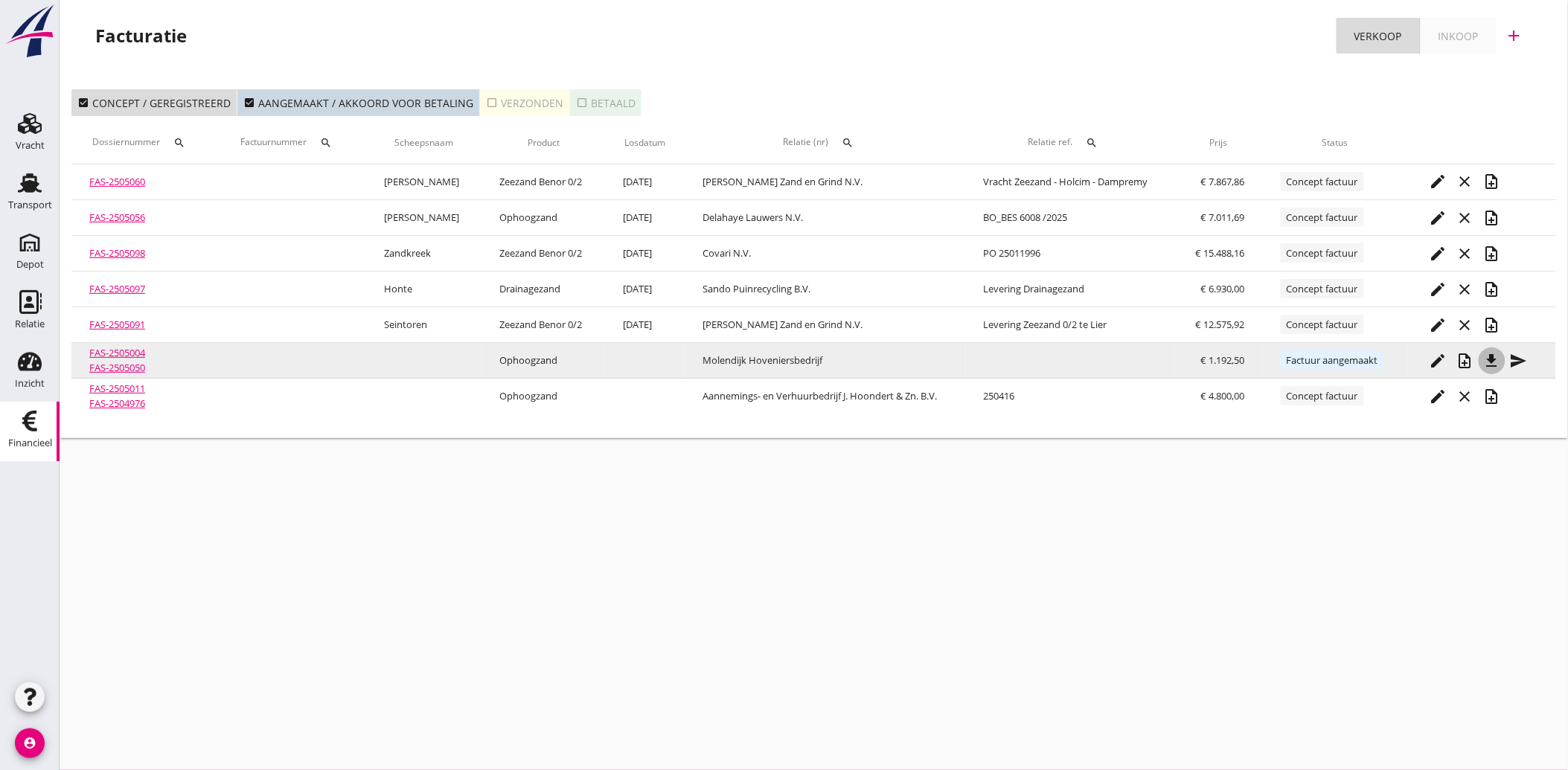
click at [1494, 358] on icon "file_download" at bounding box center [1492, 361] width 18 height 18
click at [1514, 357] on icon "send" at bounding box center [1519, 361] width 18 height 18
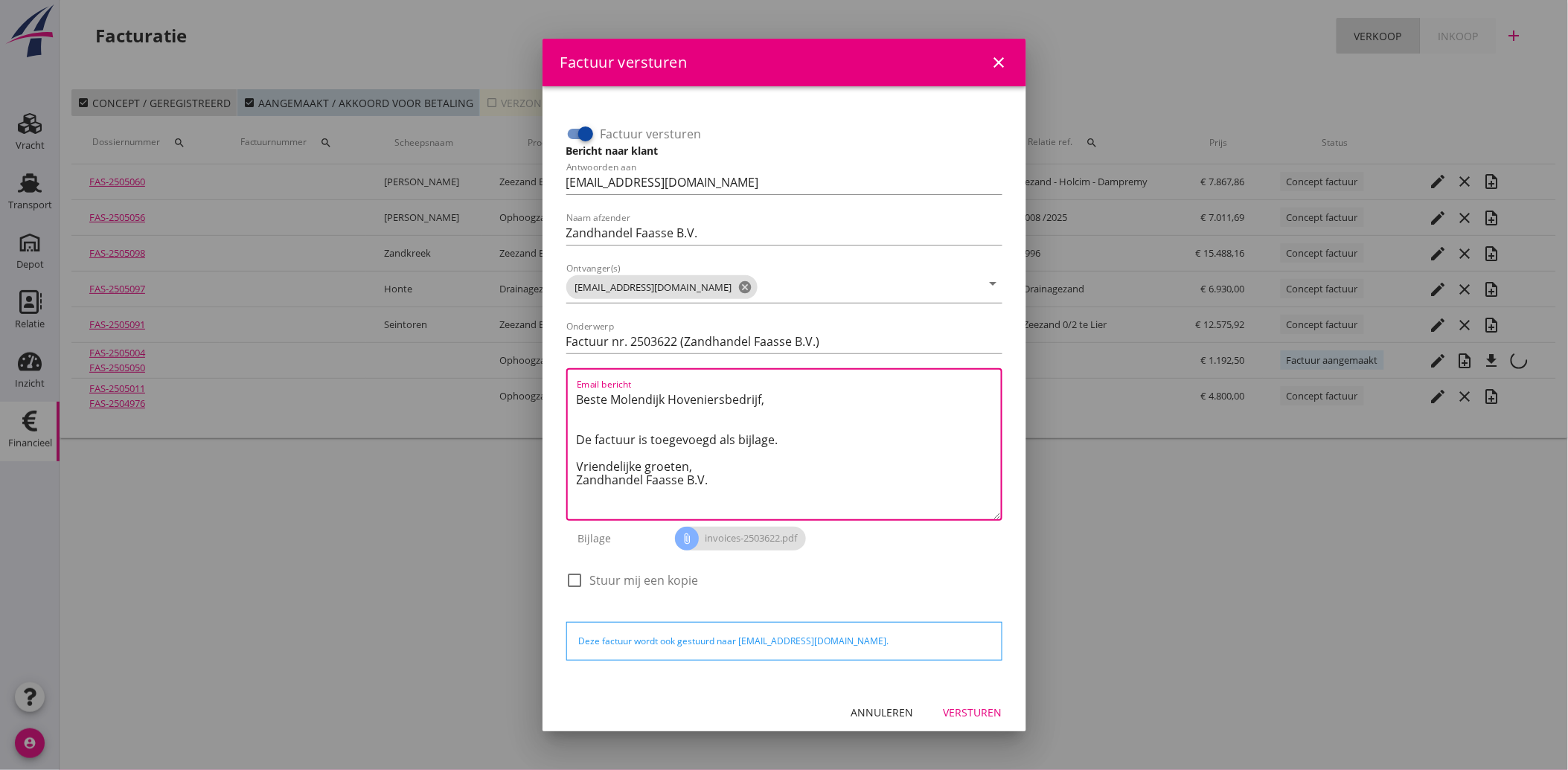
drag, startPoint x: 756, startPoint y: 488, endPoint x: 556, endPoint y: 388, distance: 223.6
click at [556, 388] on div "Factuur versturen Bericht naar klant Antwoorden aan [EMAIL_ADDRESS][DOMAIN_NAME…" at bounding box center [784, 387] width 460 height 577
paste textarea "Geachte heer/mevrouw, Hierbij zenden wij u onze factuur i.v.m. de door ons aan …"
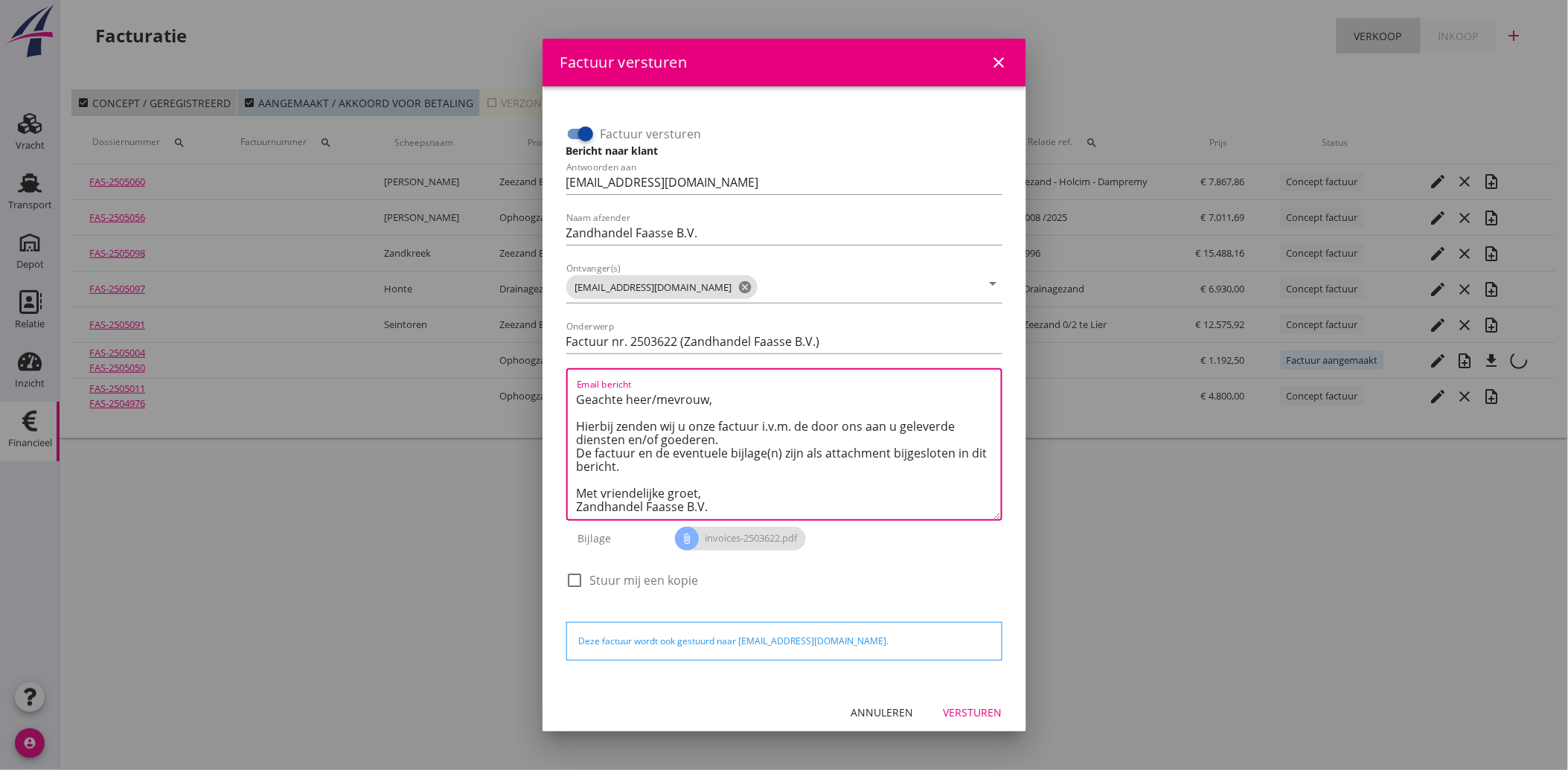
type textarea "Geachte heer/mevrouw, Hierbij zenden wij u onze factuur i.v.m. de door ons aan …"
click at [967, 715] on div "Versturen" at bounding box center [973, 712] width 59 height 16
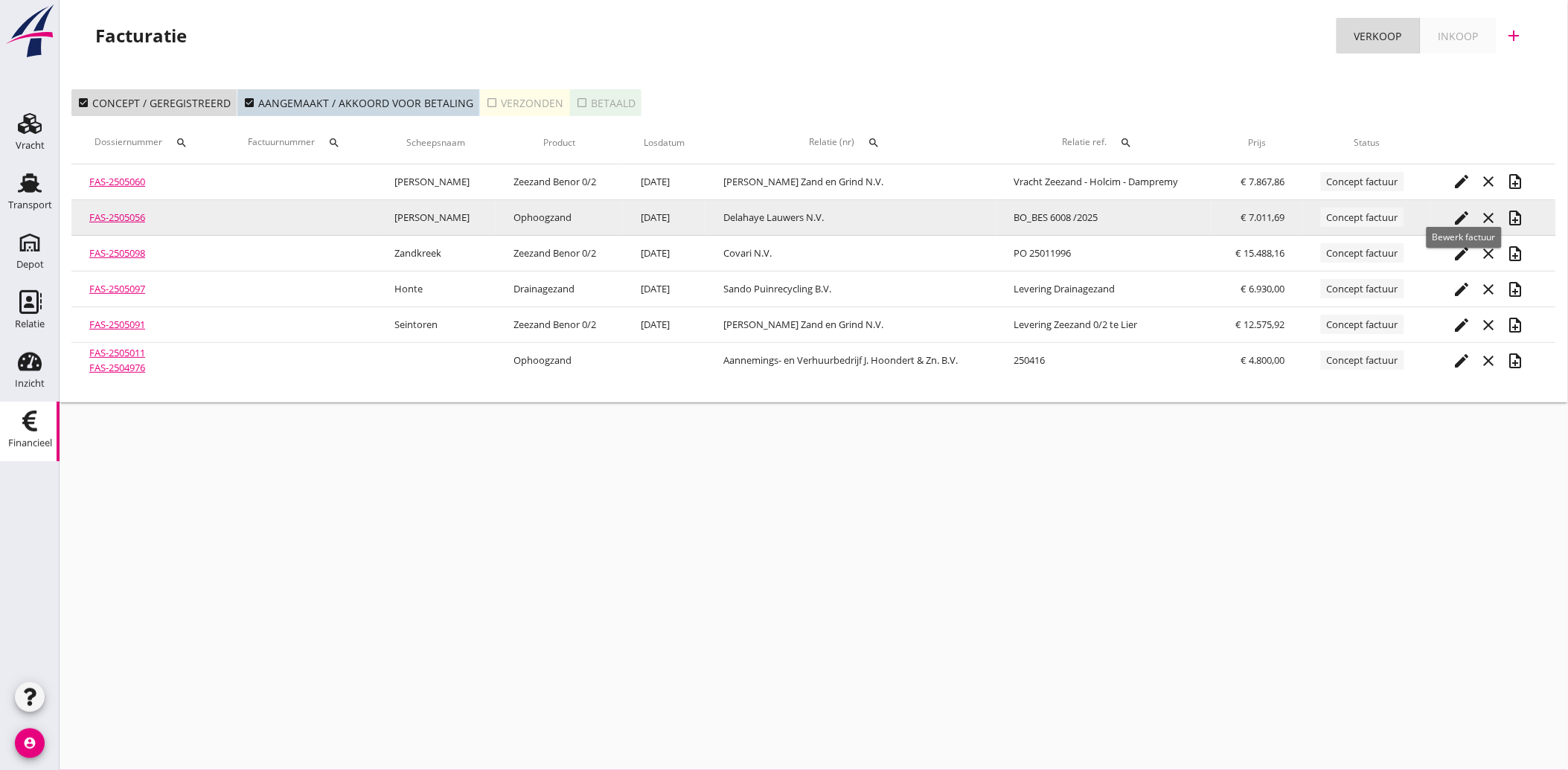
click at [1468, 212] on icon "edit" at bounding box center [1463, 218] width 18 height 18
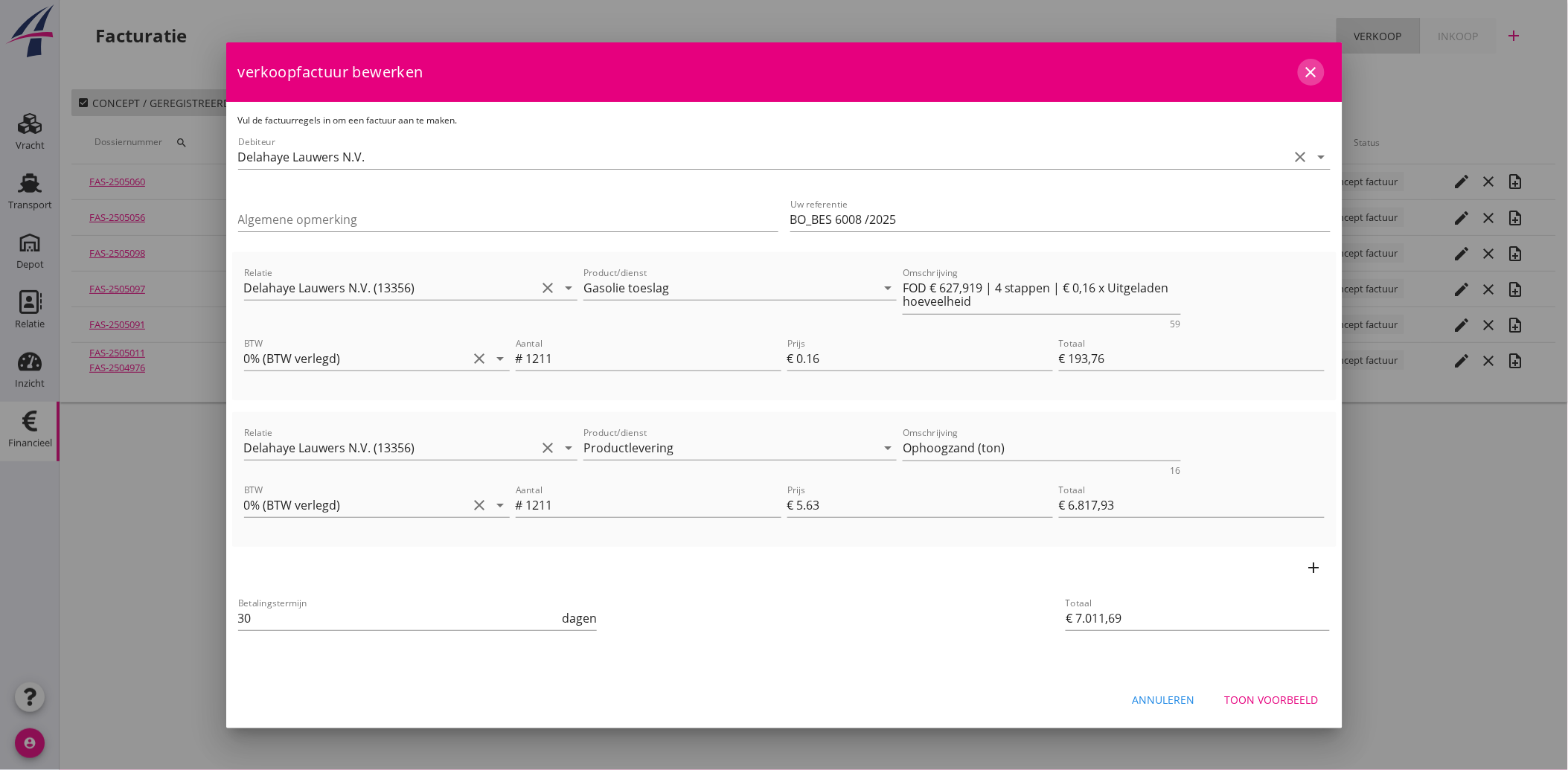
click at [1314, 71] on icon "close" at bounding box center [1311, 73] width 18 height 18
